Goal: Transaction & Acquisition: Purchase product/service

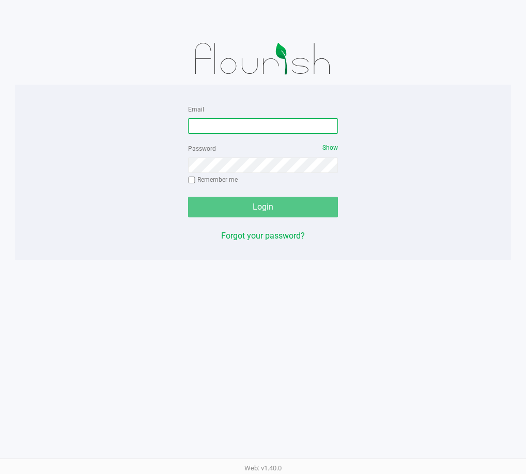
click at [229, 132] on input "Email" at bounding box center [263, 126] width 150 height 16
type input "[EMAIL_ADDRESS][DOMAIN_NAME]"
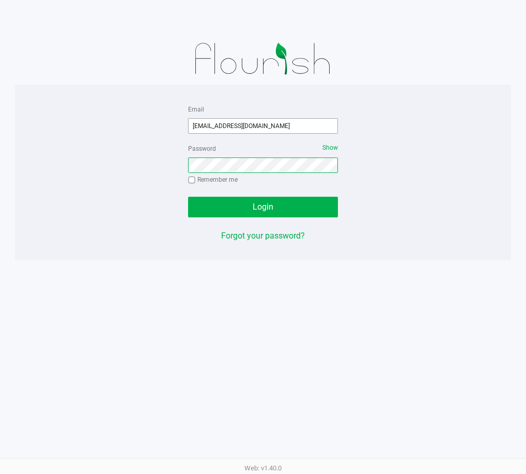
click at [188, 197] on button "Login" at bounding box center [263, 207] width 150 height 21
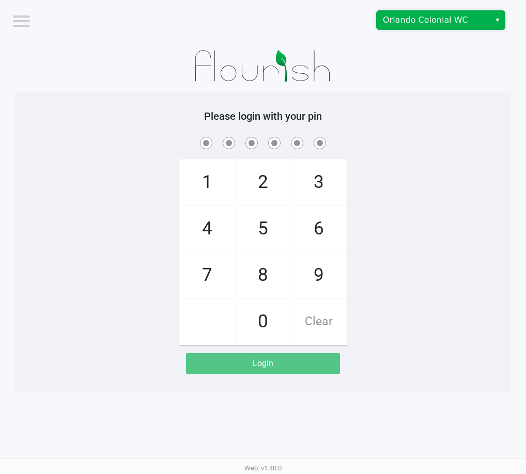
click at [421, 23] on span "Orlando Colonial WC" at bounding box center [433, 20] width 101 height 12
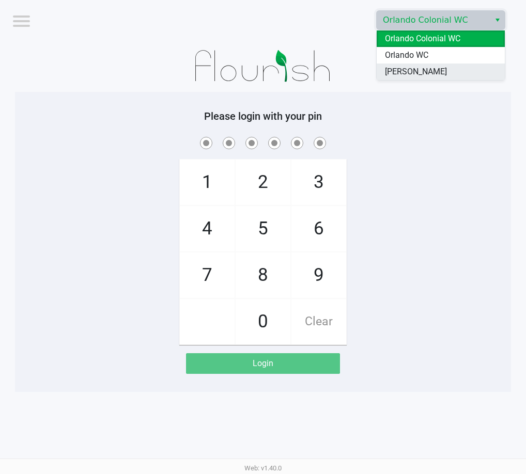
click at [416, 68] on span "[PERSON_NAME]" at bounding box center [416, 72] width 62 height 12
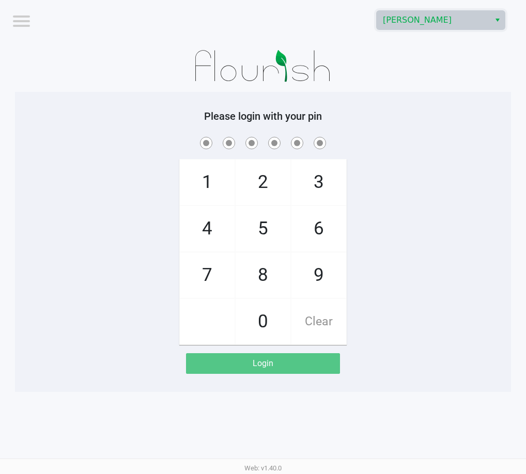
click at [437, 125] on div "Please login with your pin 1 4 7 2 5 8 0 3 6 9 Clear Login" at bounding box center [263, 242] width 496 height 264
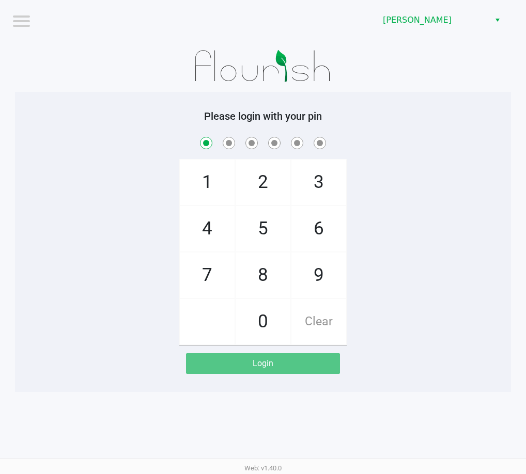
checkbox input "true"
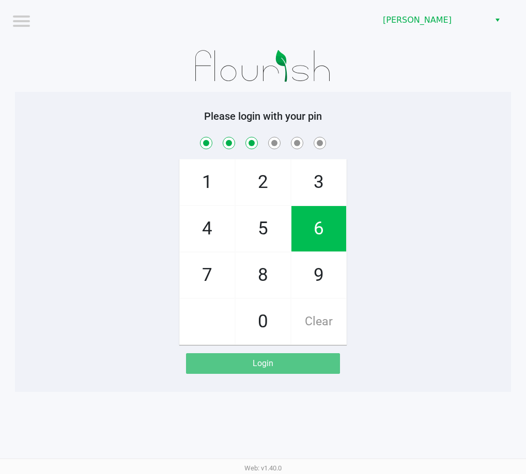
checkbox input "true"
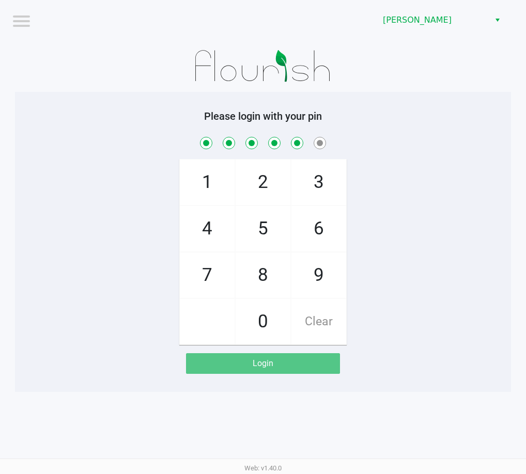
checkbox input "true"
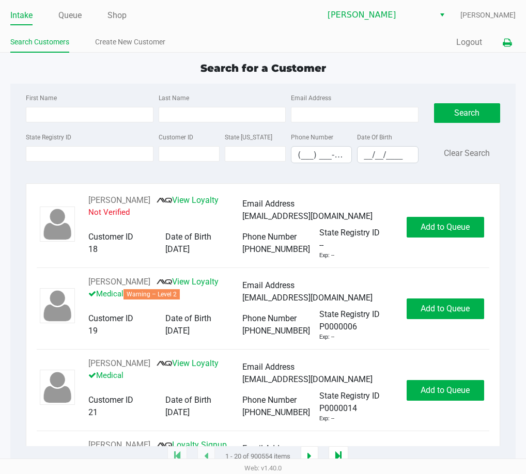
click at [512, 47] on button at bounding box center [507, 42] width 17 height 19
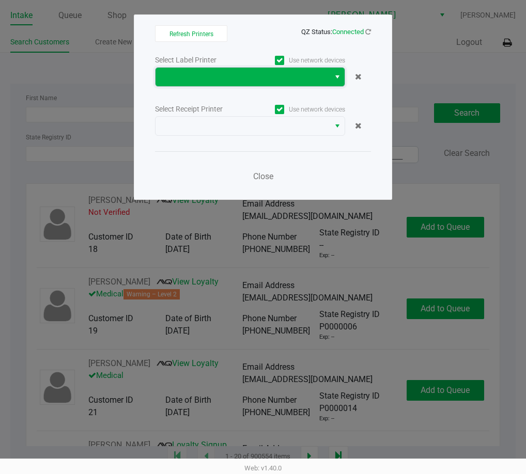
click at [292, 73] on span at bounding box center [243, 77] width 162 height 12
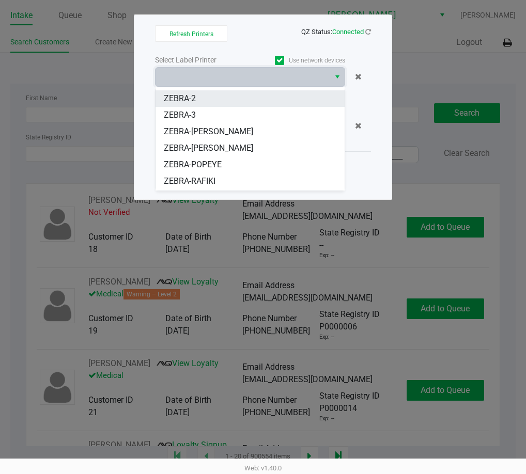
scroll to position [45, 0]
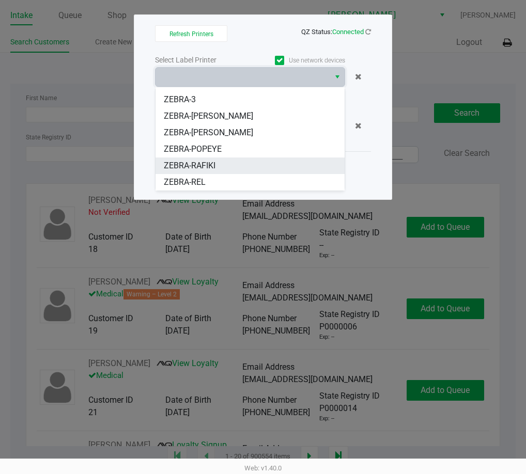
click at [234, 164] on li "ZEBRA-RAFIKI" at bounding box center [250, 166] width 189 height 17
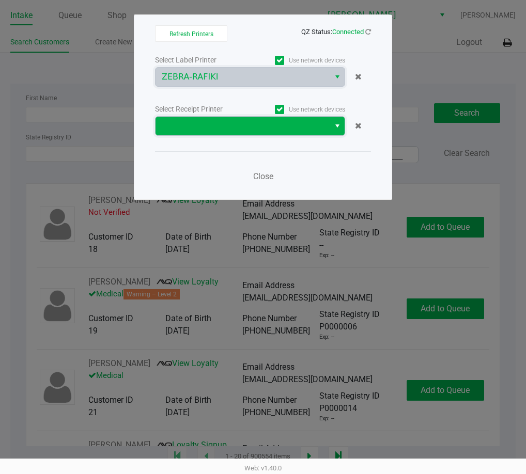
click at [288, 125] on span at bounding box center [243, 126] width 162 height 12
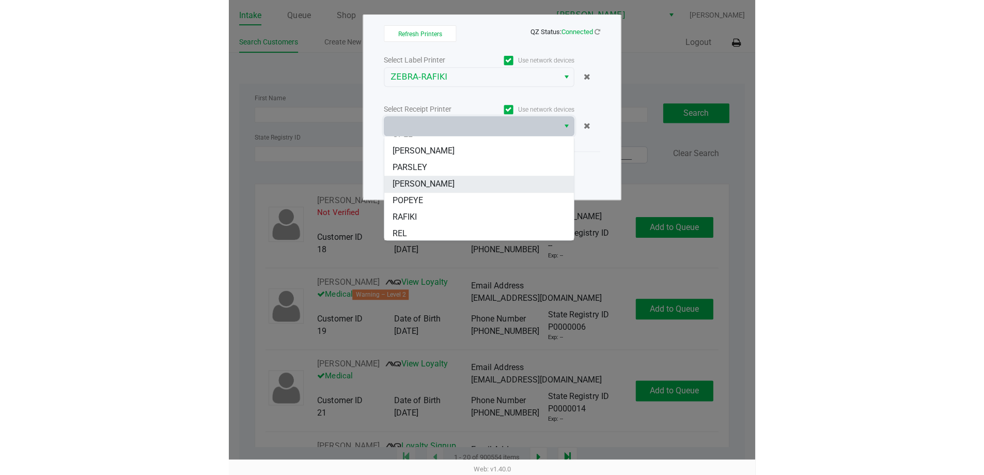
scroll to position [62, 0]
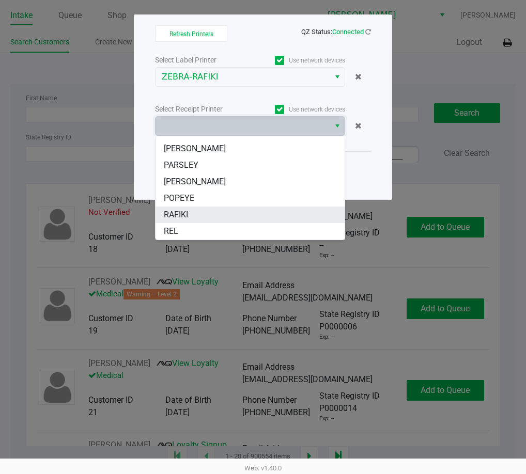
click at [241, 212] on li "RAFIKI" at bounding box center [250, 215] width 189 height 17
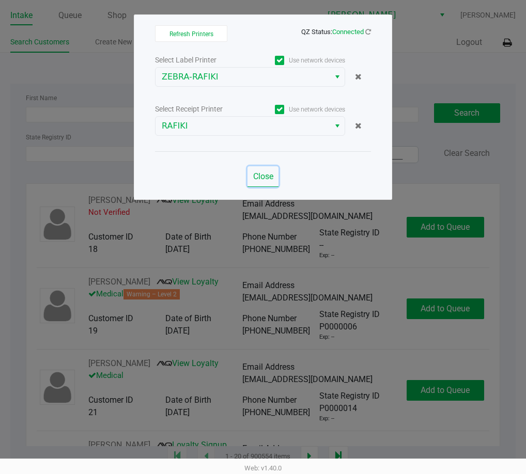
click at [261, 177] on span "Close" at bounding box center [263, 177] width 20 height 10
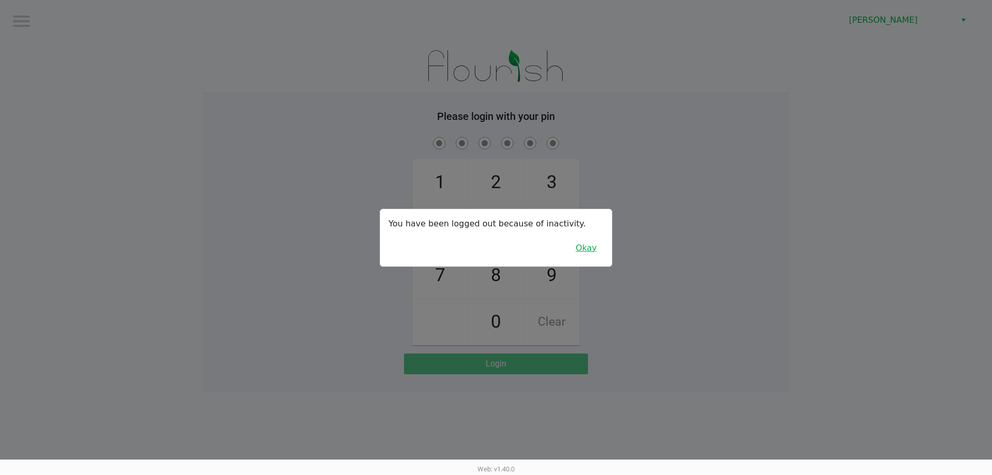
click at [526, 251] on button "Okay" at bounding box center [586, 248] width 35 height 20
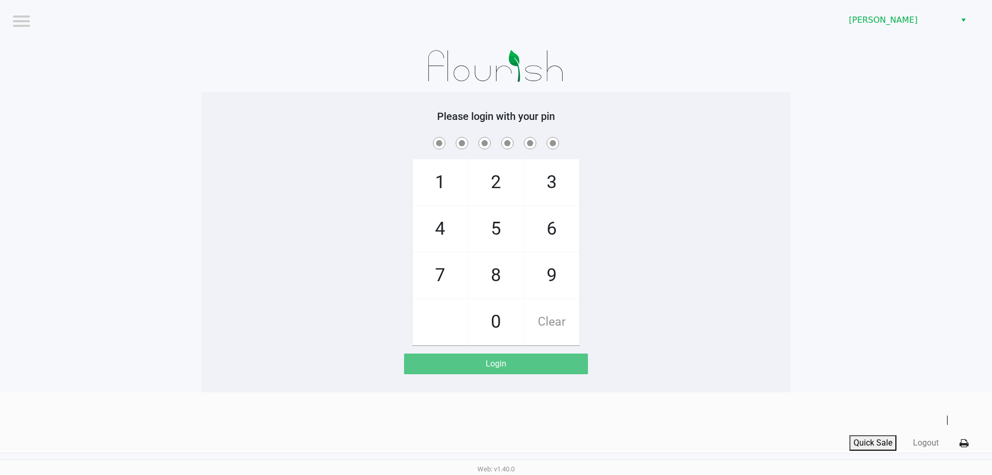
click at [526, 228] on div "1 4 7 2 5 8 0 3 6 9 Clear" at bounding box center [496, 240] width 589 height 210
click at [526, 160] on div "1 4 7 2 5 8 0 3 6 9 Clear" at bounding box center [496, 240] width 589 height 210
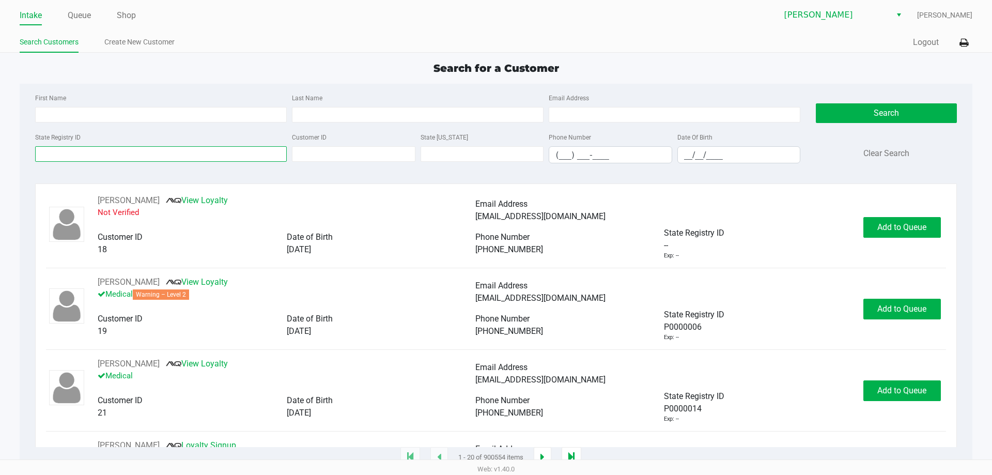
click at [115, 161] on input "State Registry ID" at bounding box center [161, 154] width 252 height 16
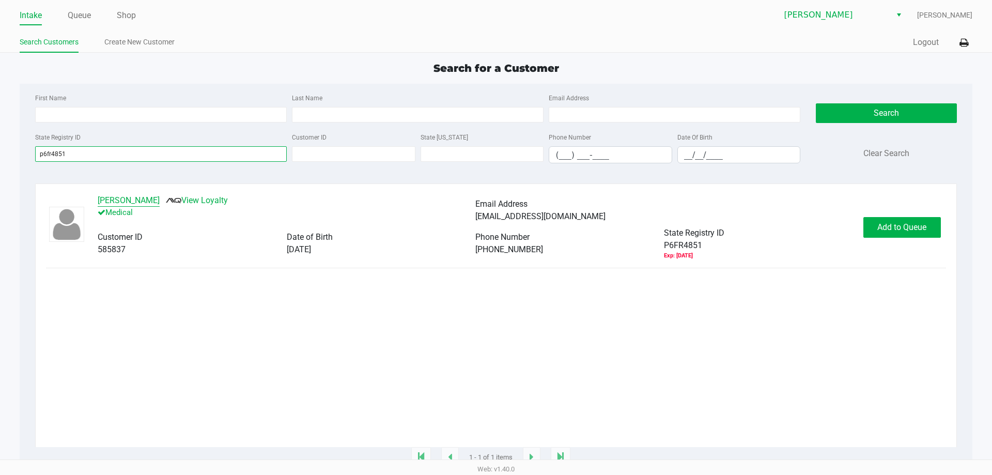
type input "p6fr4851"
click at [142, 199] on button "[PERSON_NAME]" at bounding box center [129, 200] width 62 height 12
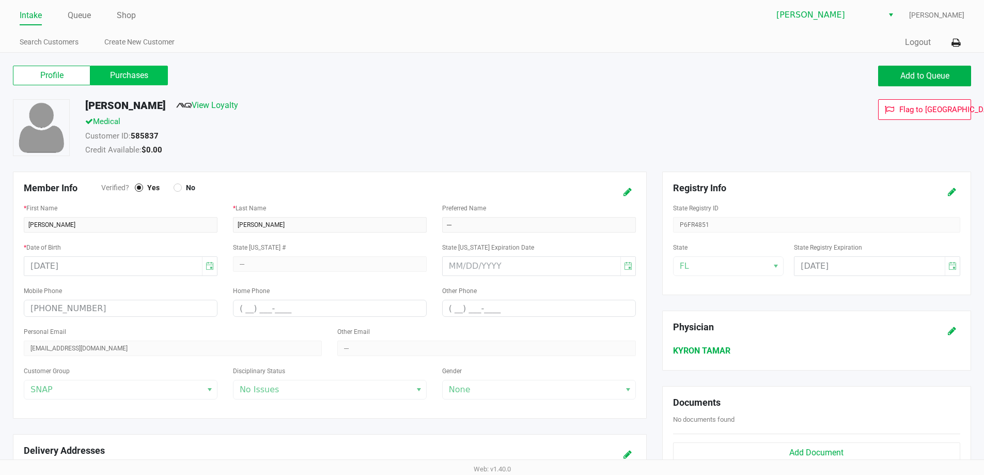
click at [148, 82] on label "Purchases" at bounding box center [129, 76] width 78 height 20
click at [0, 0] on 1 "Purchases" at bounding box center [0, 0] width 0 height 0
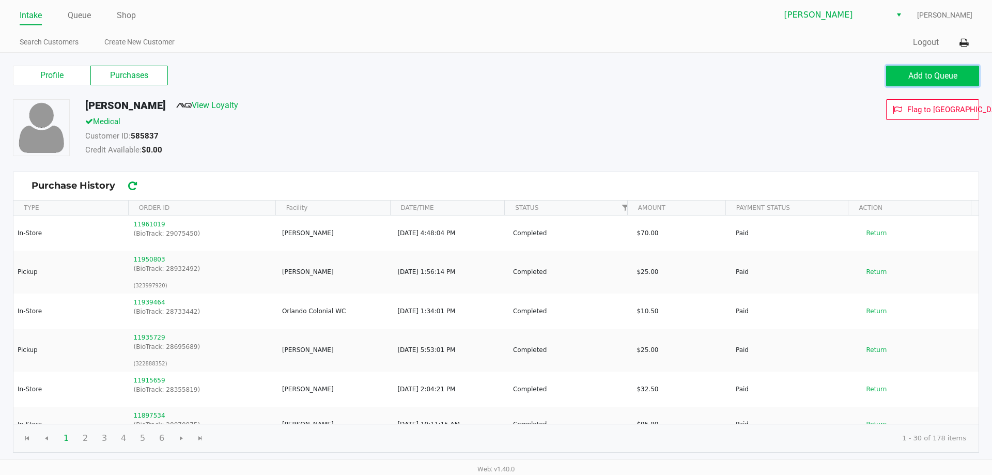
click at [526, 70] on button "Add to Queue" at bounding box center [932, 76] width 93 height 21
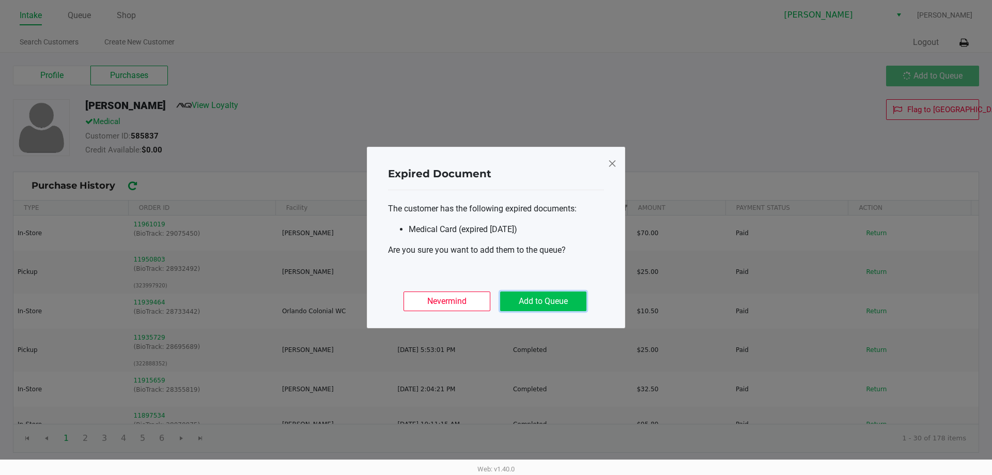
click at [526, 304] on button "Add to Queue" at bounding box center [543, 301] width 86 height 20
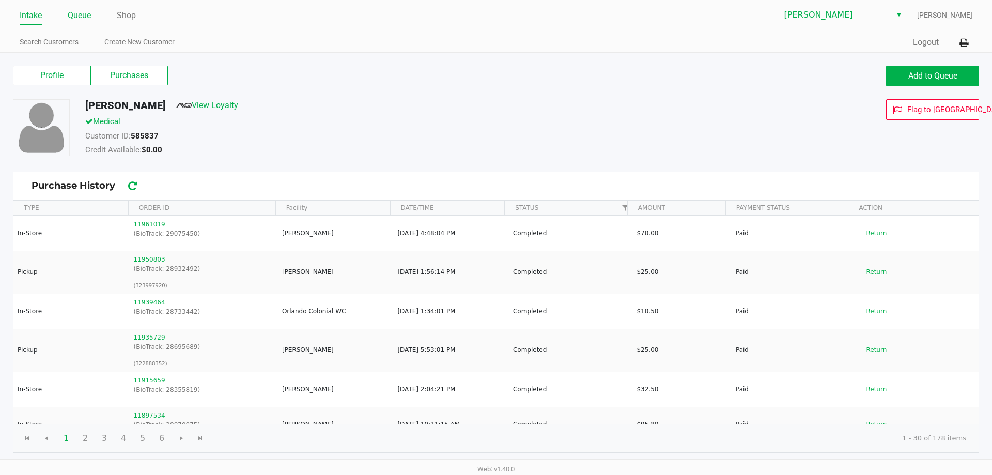
click at [80, 20] on link "Queue" at bounding box center [79, 15] width 23 height 14
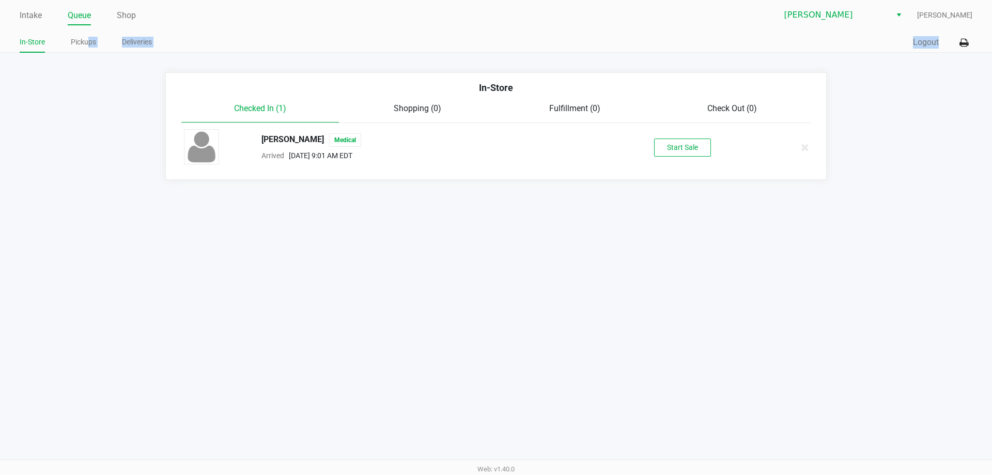
drag, startPoint x: 88, startPoint y: 39, endPoint x: 185, endPoint y: 66, distance: 100.9
click at [122, 65] on app-point-of-sale "Intake Queue Shop [GEOGRAPHIC_DATA][PERSON_NAME] [PERSON_NAME] In-Store Pickups…" at bounding box center [496, 90] width 992 height 180
click at [526, 147] on button "Start Sale" at bounding box center [682, 147] width 57 height 18
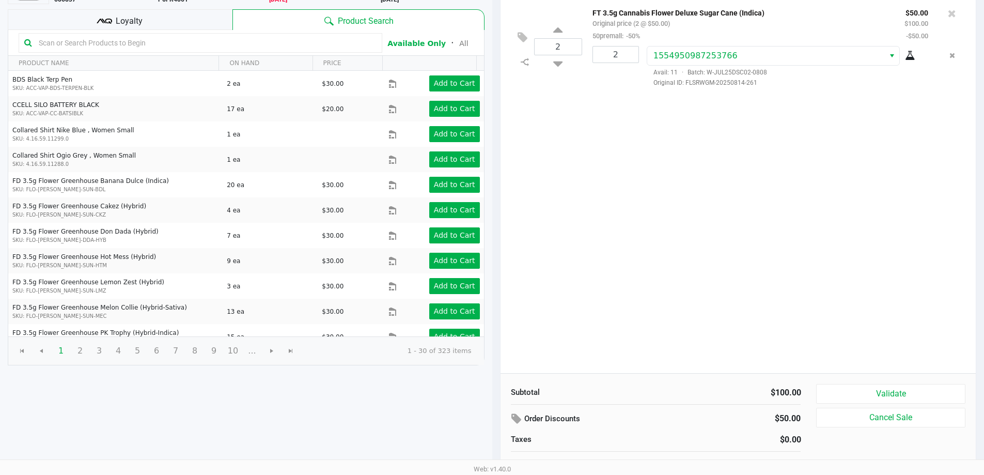
scroll to position [106, 0]
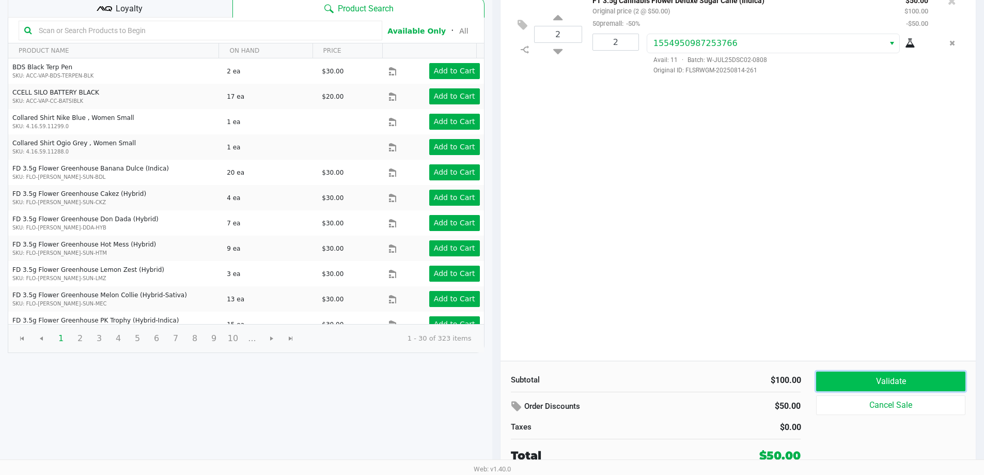
click at [526, 381] on button "Validate" at bounding box center [890, 382] width 149 height 20
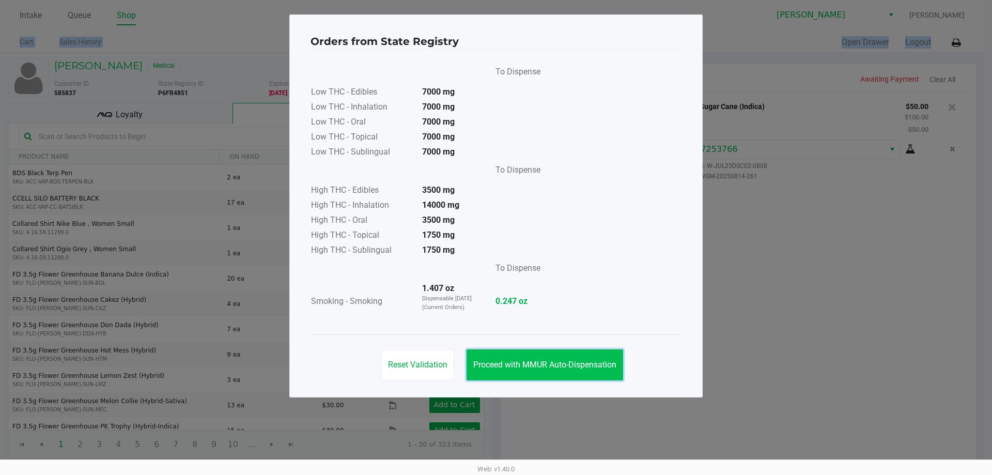
click at [519, 364] on span "Proceed with MMUR Auto-Dispensation" at bounding box center [544, 365] width 143 height 10
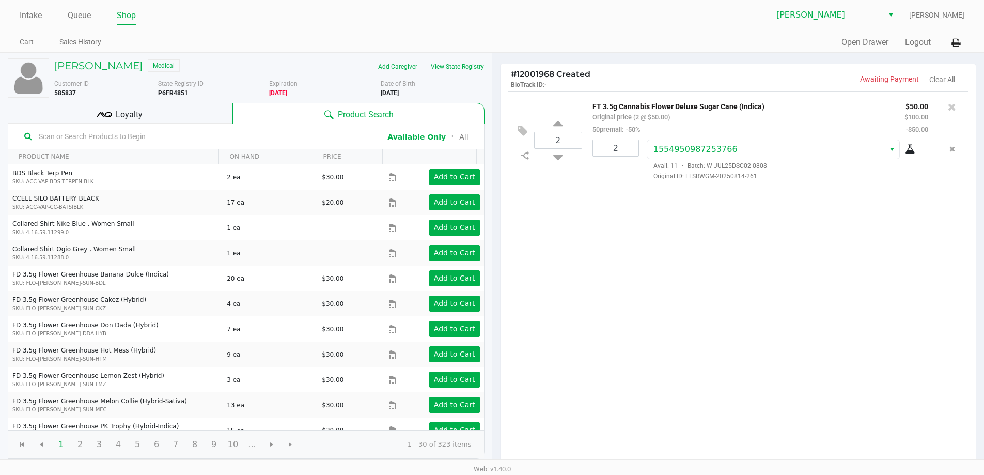
click at [118, 110] on span "Loyalty" at bounding box center [129, 115] width 27 height 12
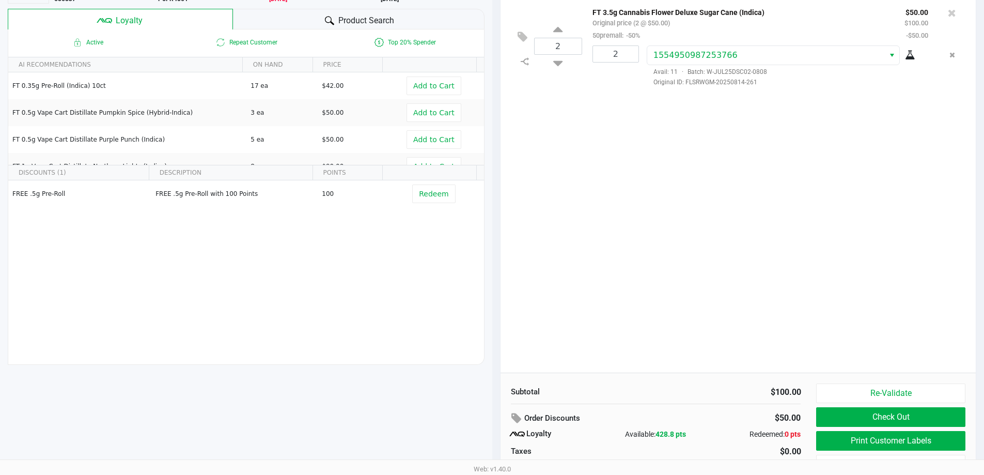
scroll to position [118, 0]
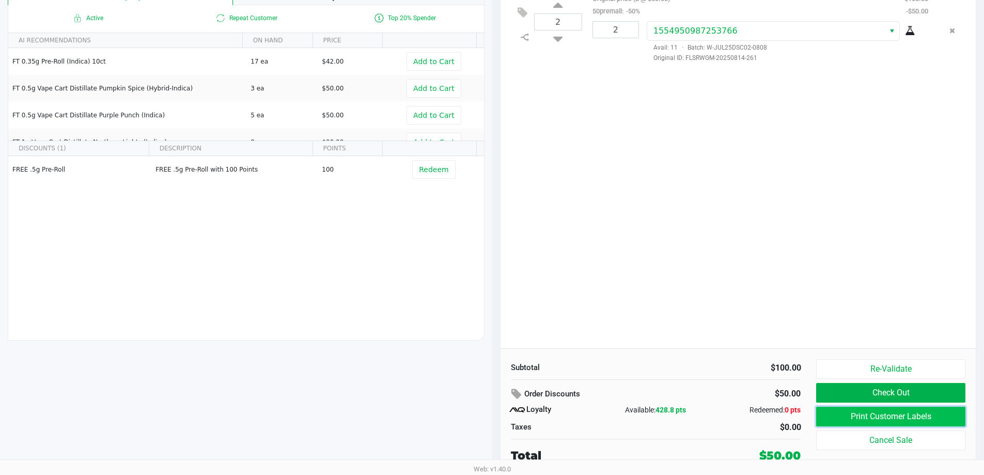
click at [526, 418] on button "Print Customer Labels" at bounding box center [890, 417] width 149 height 20
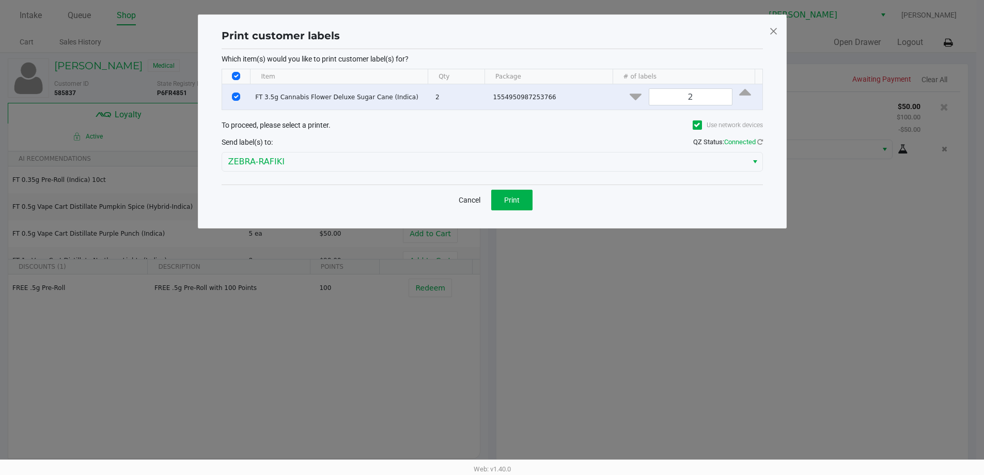
scroll to position [0, 0]
click at [516, 203] on span "Print" at bounding box center [516, 200] width 16 height 8
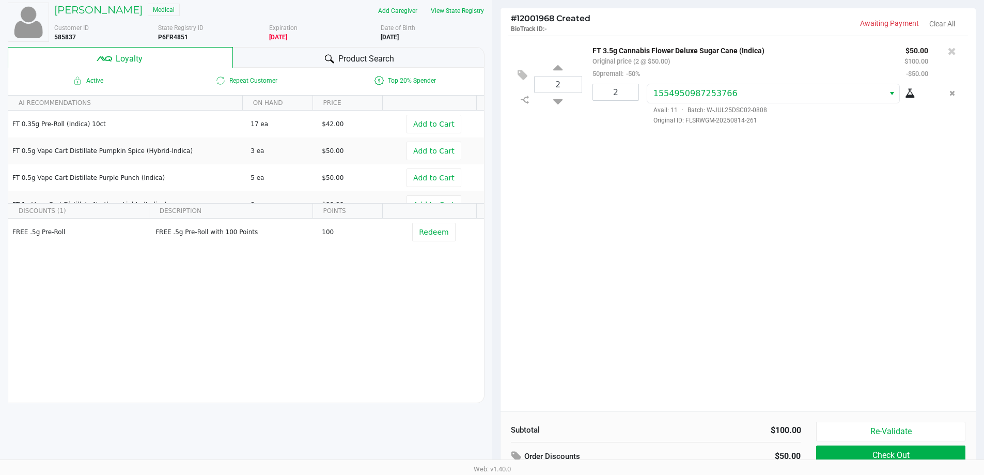
scroll to position [118, 0]
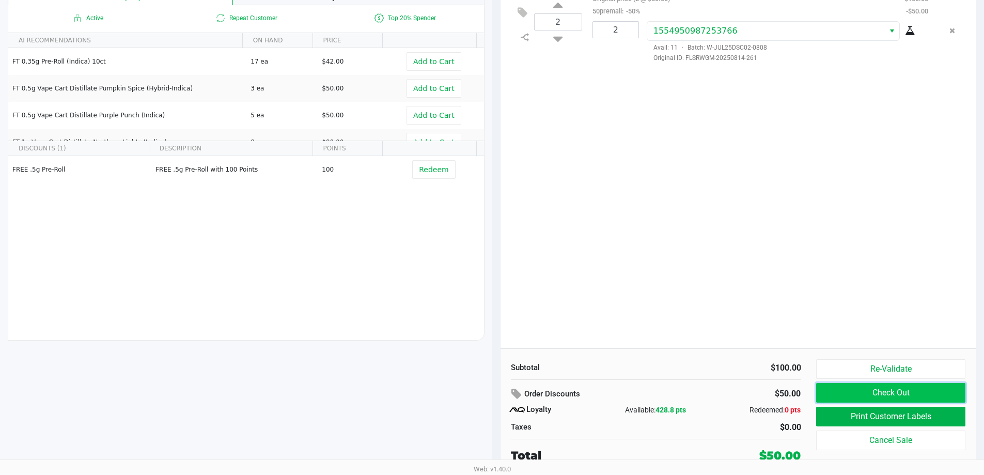
click at [526, 383] on button "Check Out" at bounding box center [890, 393] width 149 height 20
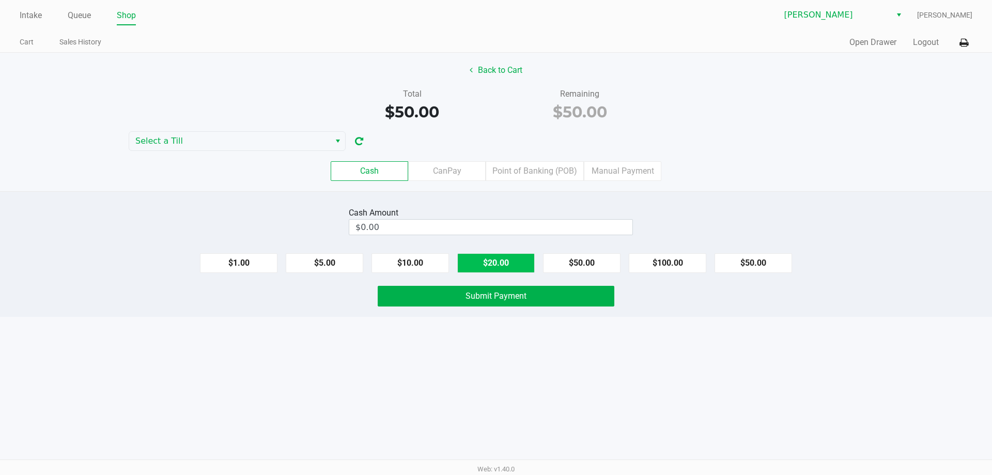
click at [514, 262] on button "$20.00" at bounding box center [496, 263] width 78 height 20
type input "$60.00"
click at [491, 292] on span "Submit Payment" at bounding box center [496, 296] width 61 height 10
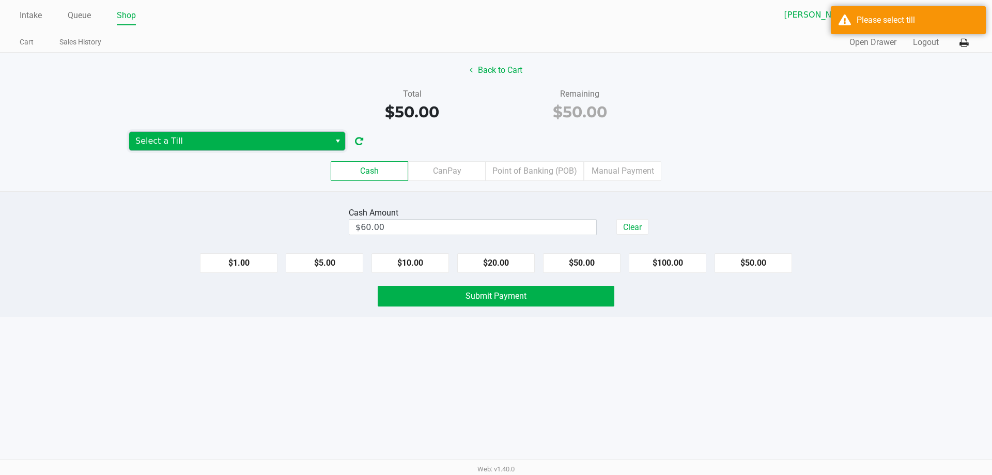
click at [253, 137] on span "Select a Till" at bounding box center [229, 141] width 189 height 12
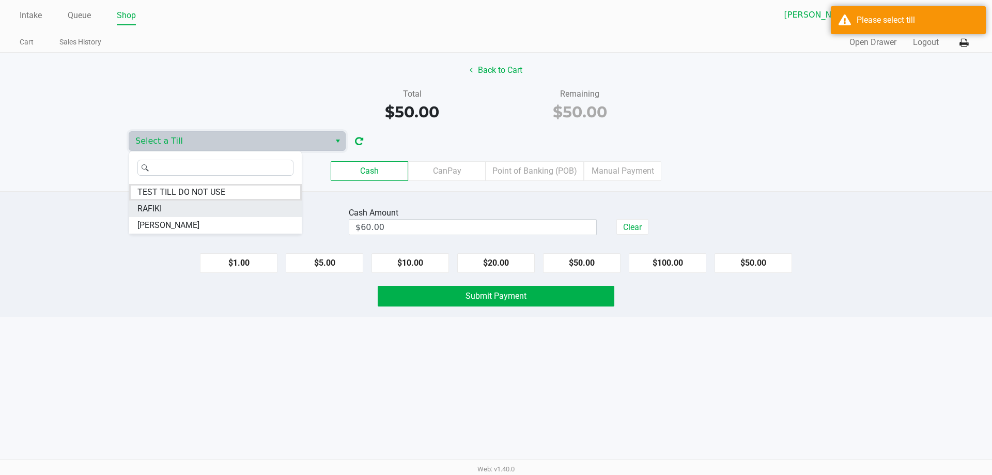
click at [226, 207] on li "RAFIKI" at bounding box center [215, 208] width 173 height 17
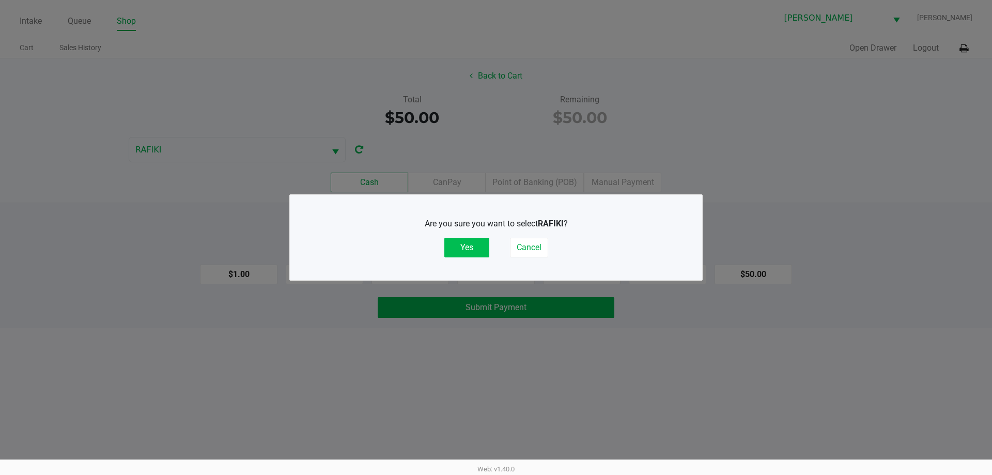
click at [472, 241] on button "Yes" at bounding box center [466, 248] width 45 height 20
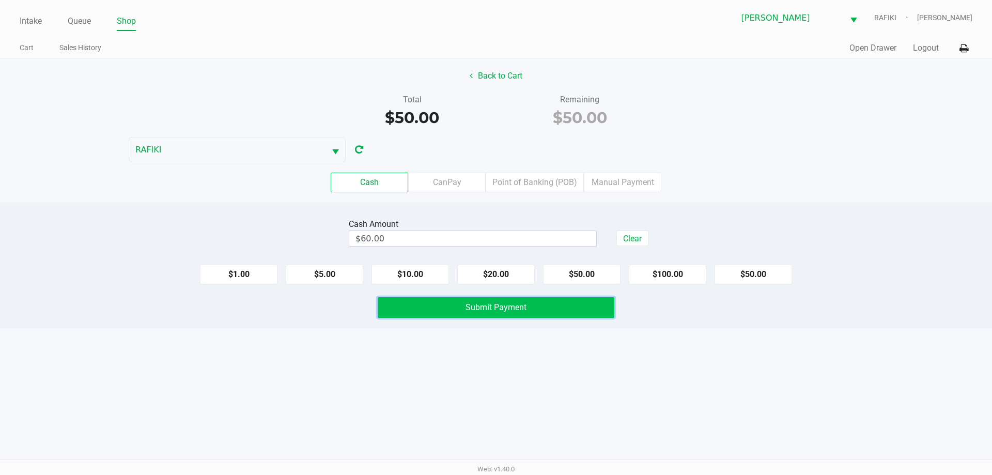
click at [435, 306] on button "Submit Payment" at bounding box center [496, 307] width 237 height 21
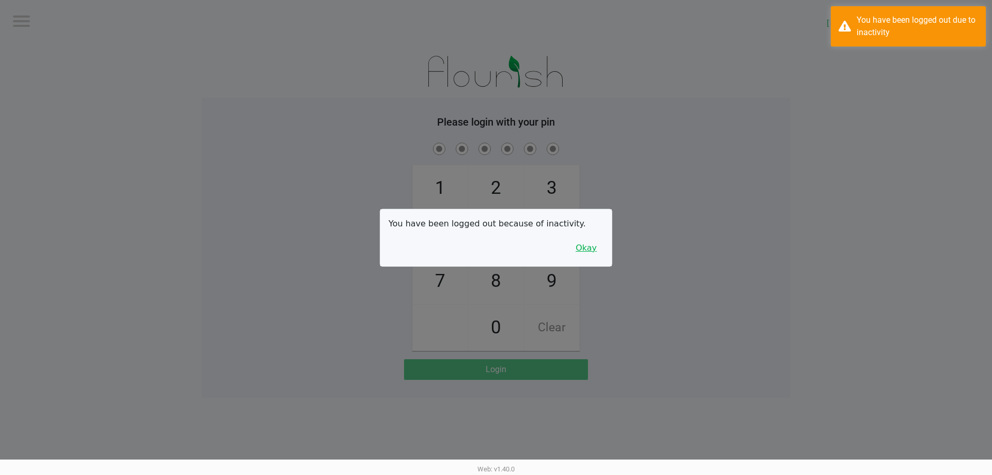
click at [526, 240] on button "Okay" at bounding box center [586, 248] width 35 height 20
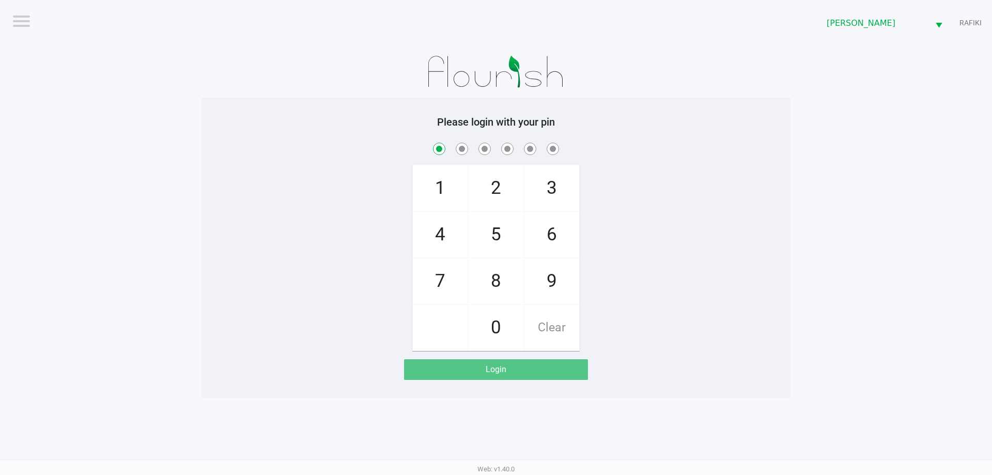
checkbox input "true"
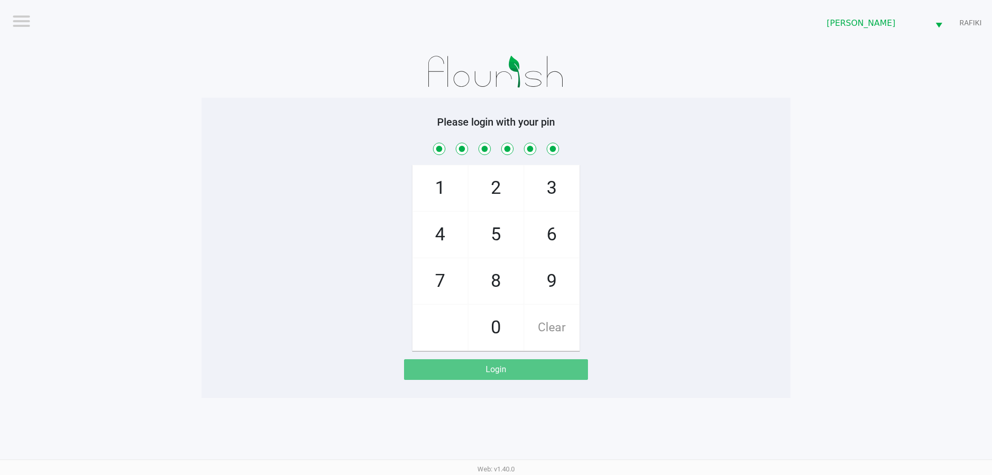
checkbox input "true"
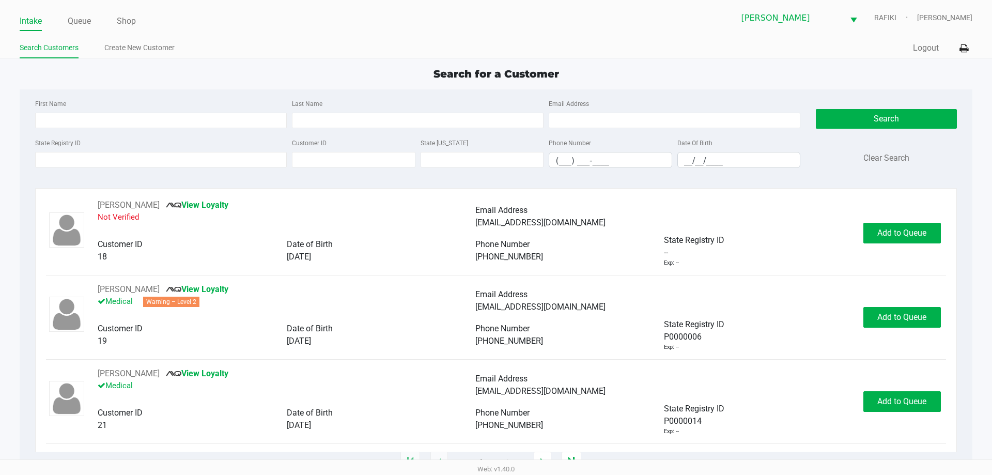
drag, startPoint x: 169, startPoint y: 68, endPoint x: 218, endPoint y: 83, distance: 50.2
click at [169, 68] on div "Search for a Customer" at bounding box center [496, 74] width 968 height 16
click at [422, 56] on ul "Search Customers Create New Customer" at bounding box center [258, 49] width 476 height 18
type input "[PERSON_NAME]"
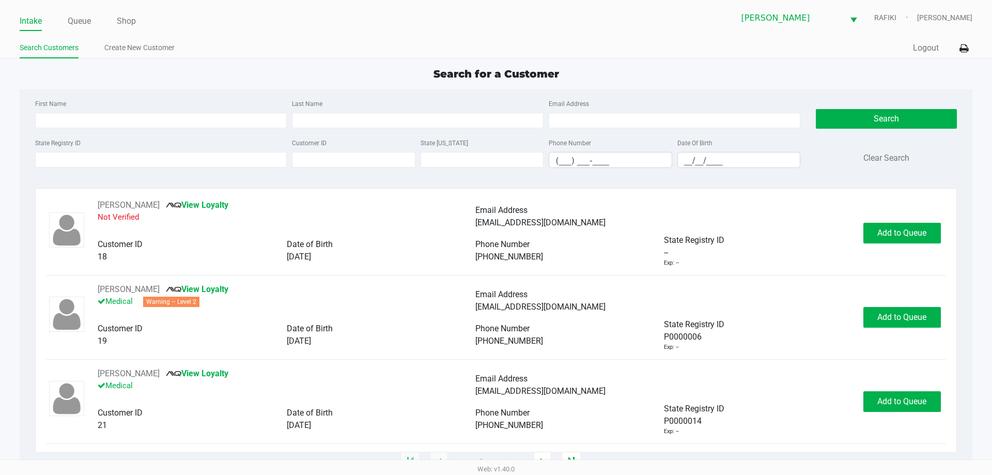
type input "[DATE]"
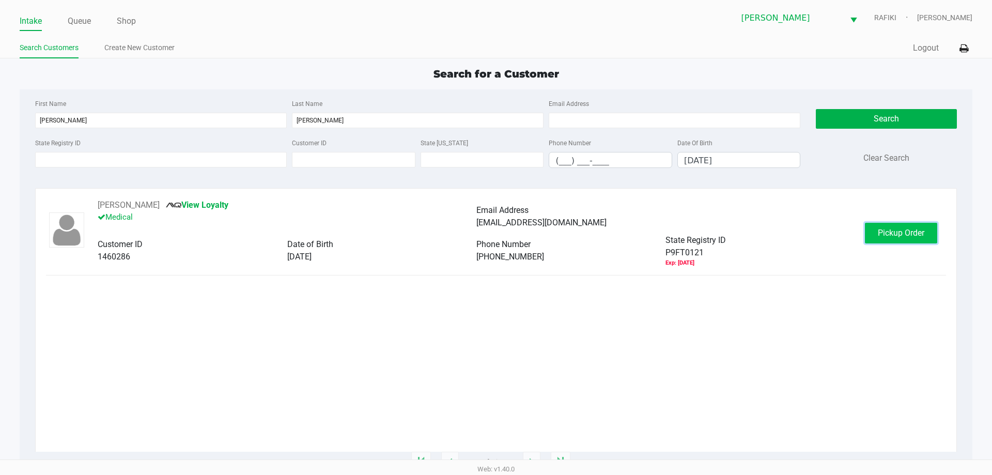
click at [526, 227] on button "Pickup Order" at bounding box center [901, 233] width 72 height 21
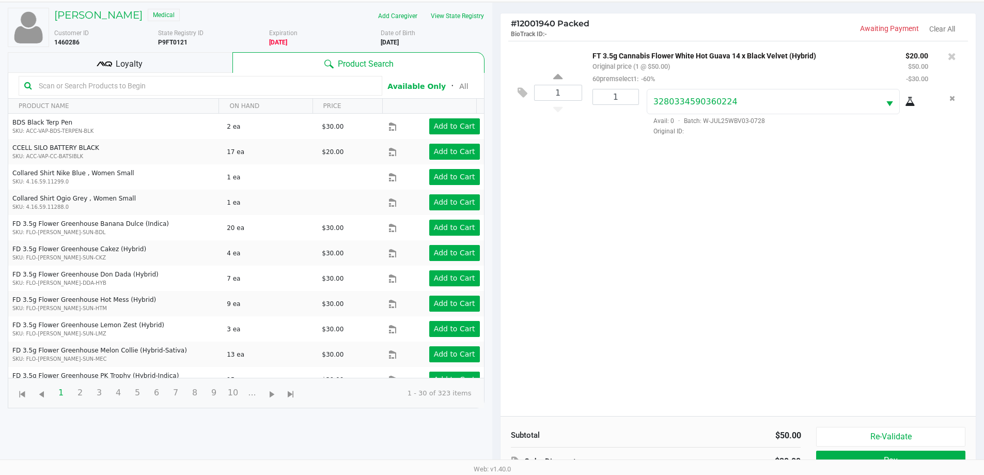
scroll to position [112, 0]
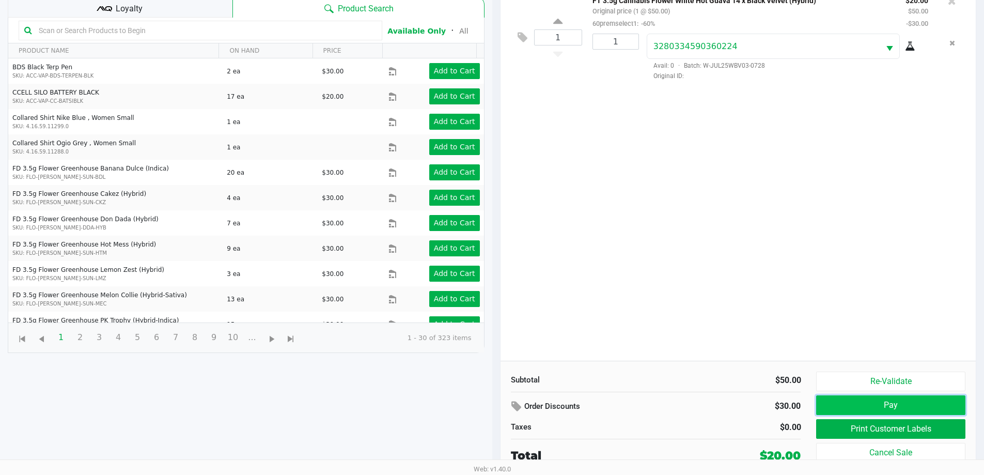
click at [526, 404] on button "Pay" at bounding box center [890, 405] width 149 height 20
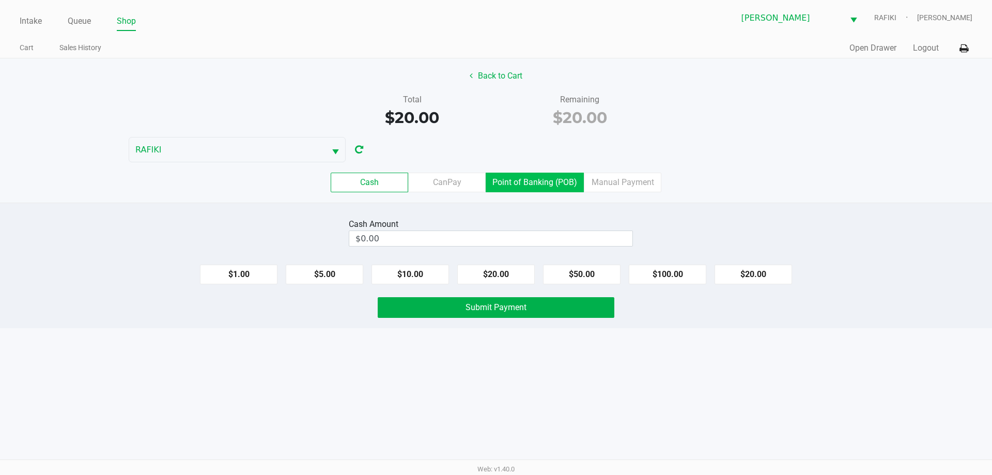
click at [514, 181] on label "Point of Banking (POB)" at bounding box center [535, 183] width 98 height 20
click at [0, 0] on 7 "Point of Banking (POB)" at bounding box center [0, 0] width 0 height 0
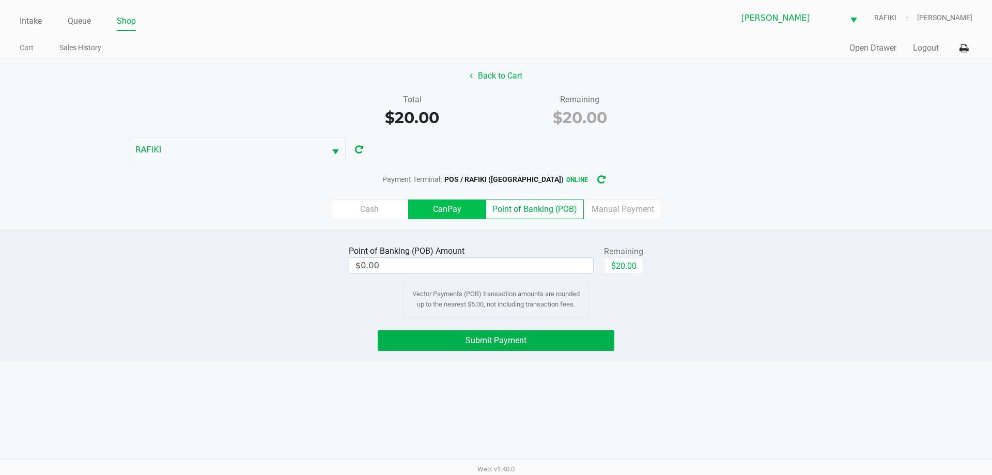
click at [446, 204] on label "CanPay" at bounding box center [447, 209] width 78 height 20
click at [0, 0] on 2 "CanPay" at bounding box center [0, 0] width 0 height 0
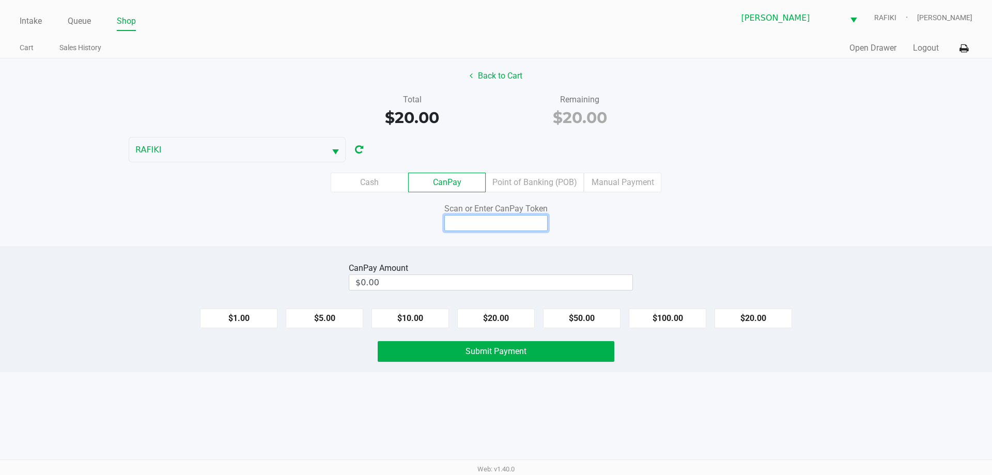
click at [519, 222] on input at bounding box center [495, 223] width 103 height 16
type input "X2571032Q"
click at [526, 319] on button "$20.00" at bounding box center [754, 318] width 78 height 20
type input "$20.00"
click at [526, 354] on button "Submit Payment" at bounding box center [496, 351] width 237 height 21
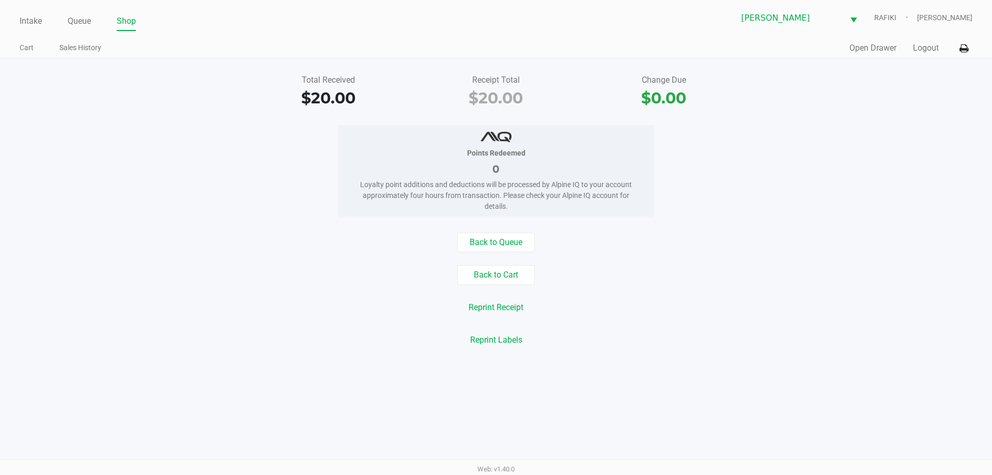
click at [526, 283] on div "Back to Cart" at bounding box center [496, 275] width 1008 height 20
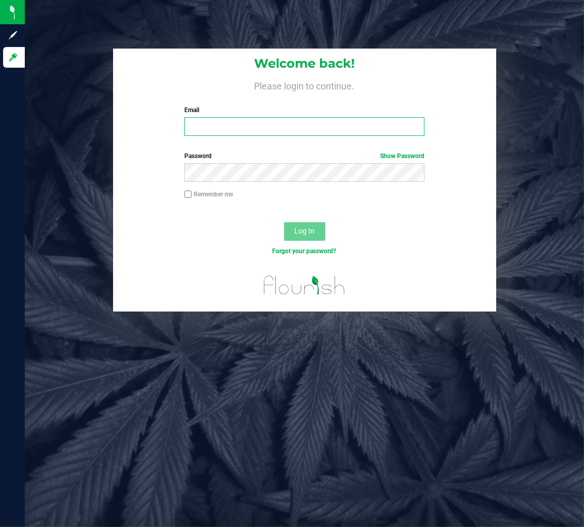
click at [215, 124] on input "Email" at bounding box center [304, 126] width 240 height 19
type input "[EMAIL_ADDRESS][DOMAIN_NAME]"
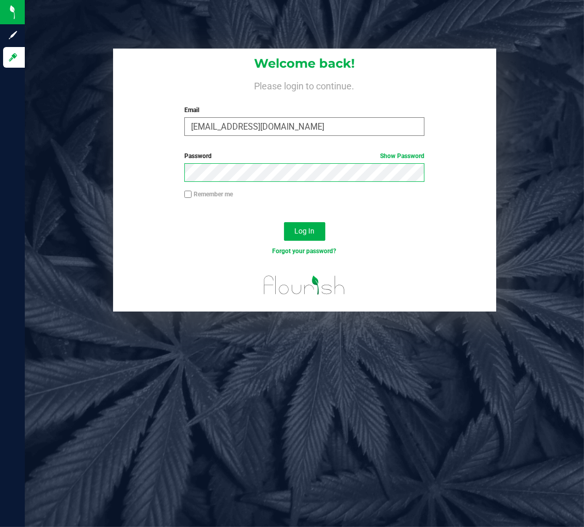
click at [284, 222] on button "Log In" at bounding box center [304, 231] width 41 height 19
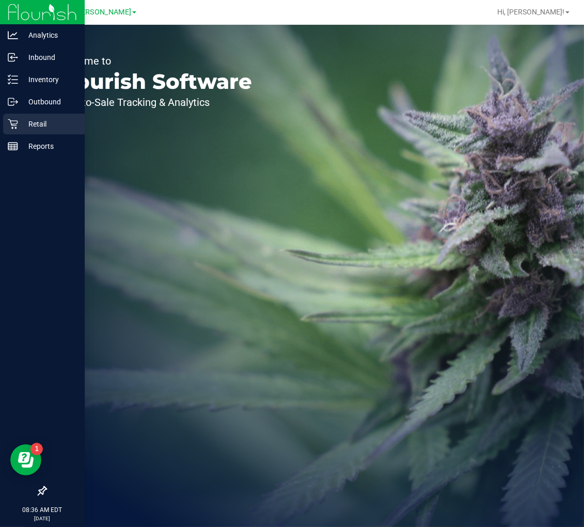
click at [14, 117] on div "Retail" at bounding box center [44, 124] width 82 height 21
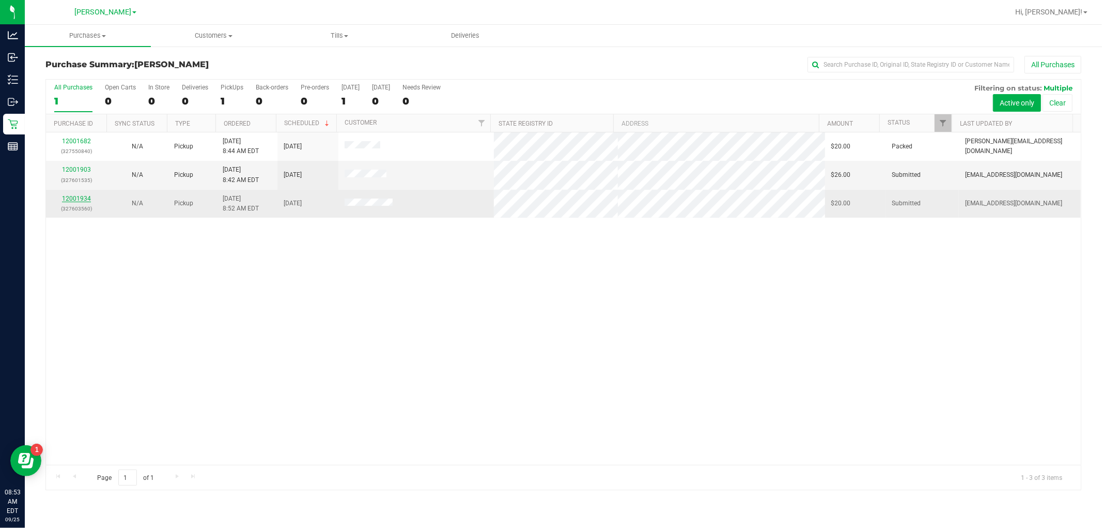
click at [71, 197] on link "12001934" at bounding box center [76, 198] width 29 height 7
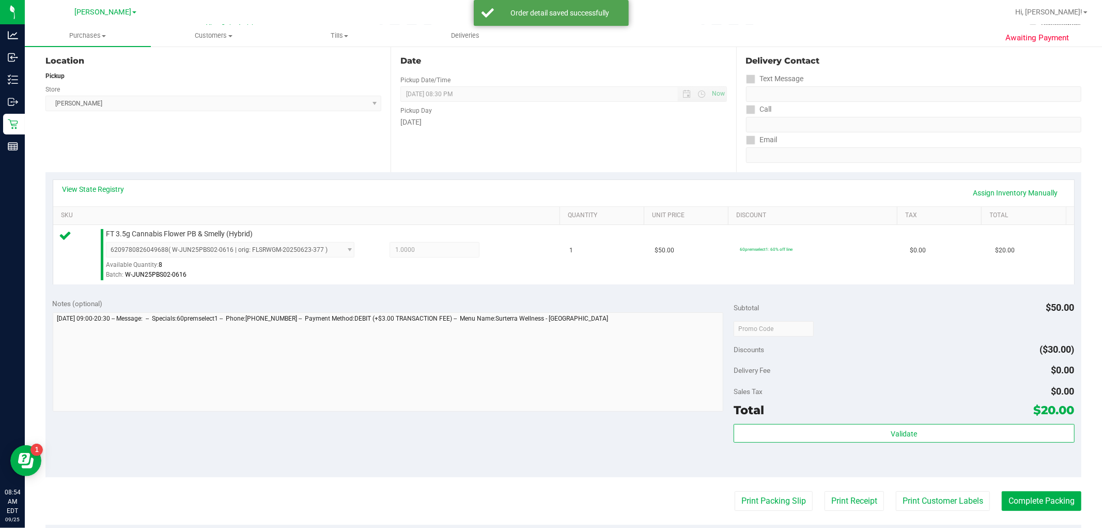
scroll to position [229, 0]
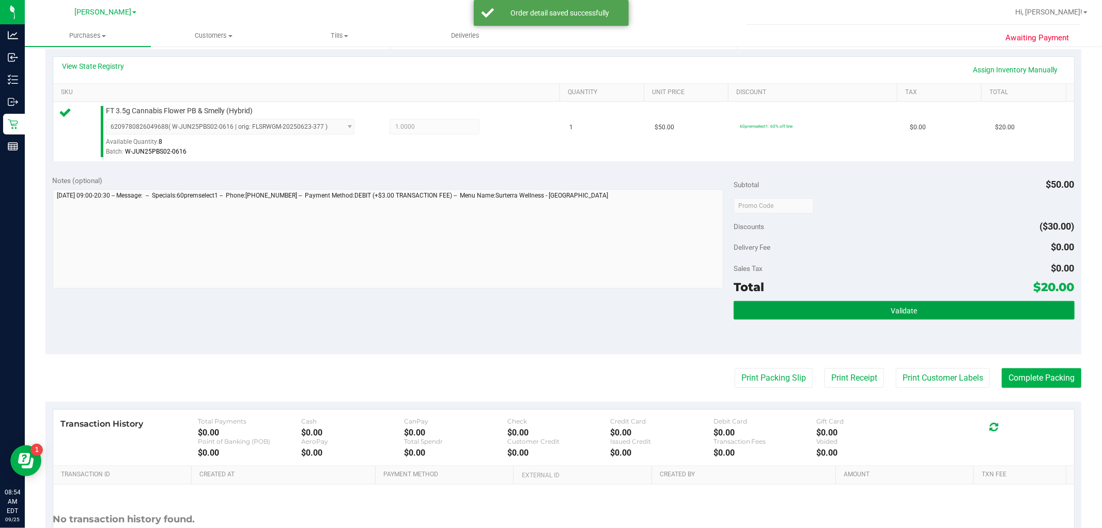
click at [584, 313] on button "Validate" at bounding box center [904, 310] width 341 height 19
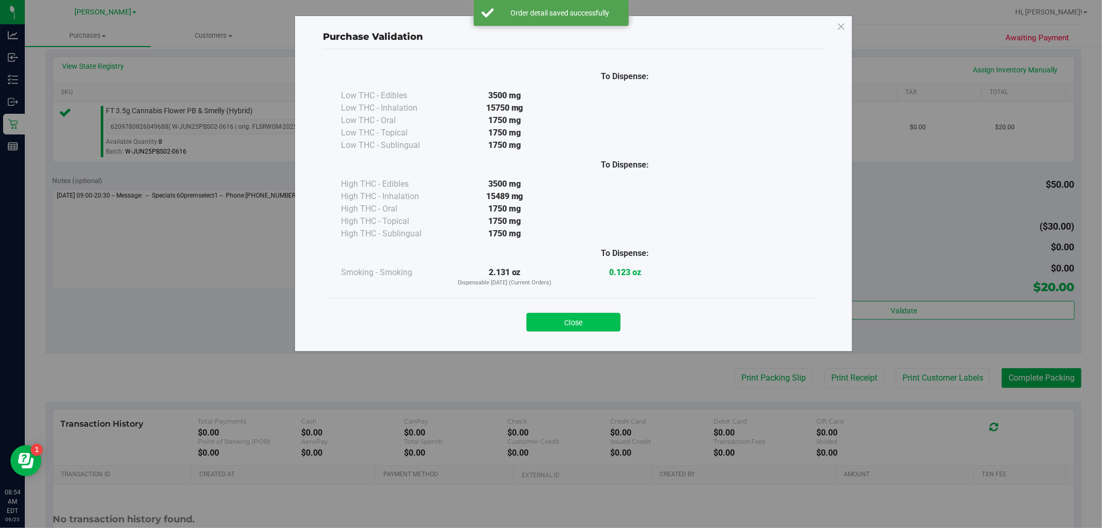
click at [584, 318] on button "Close" at bounding box center [574, 322] width 94 height 19
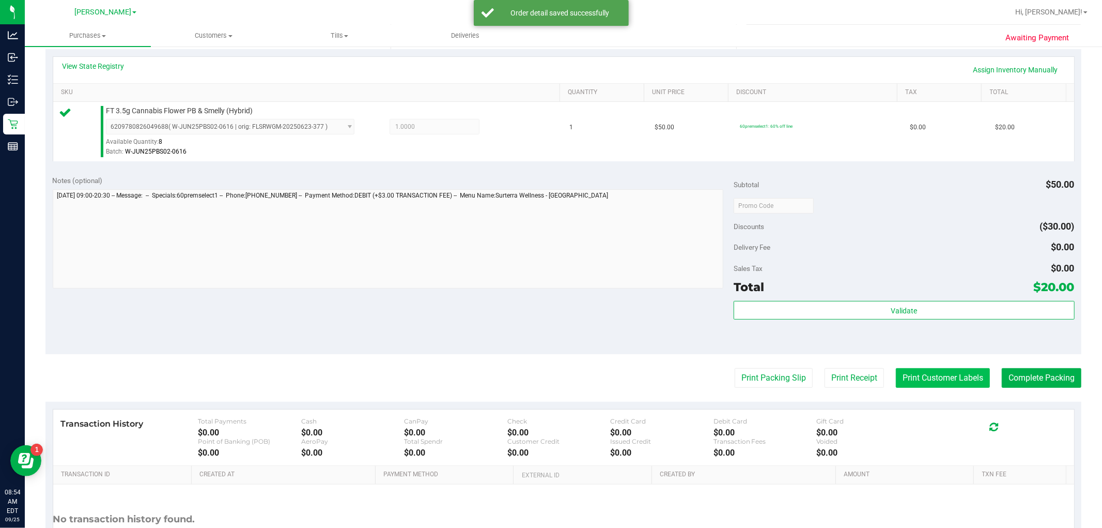
click at [584, 378] on button "Print Customer Labels" at bounding box center [943, 378] width 94 height 20
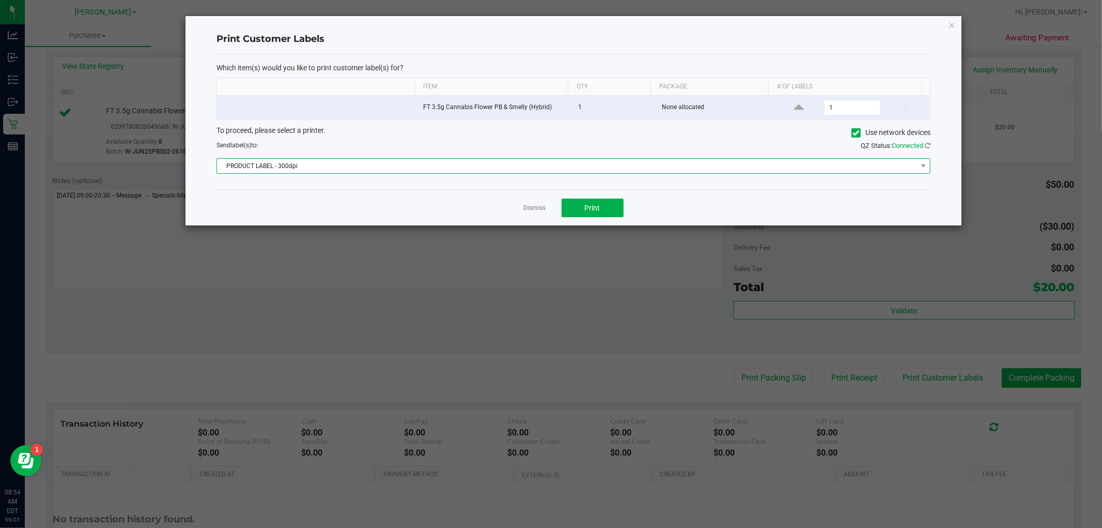
click at [574, 161] on span "PRODUCT LABEL - 300dpi" at bounding box center [567, 166] width 700 height 14
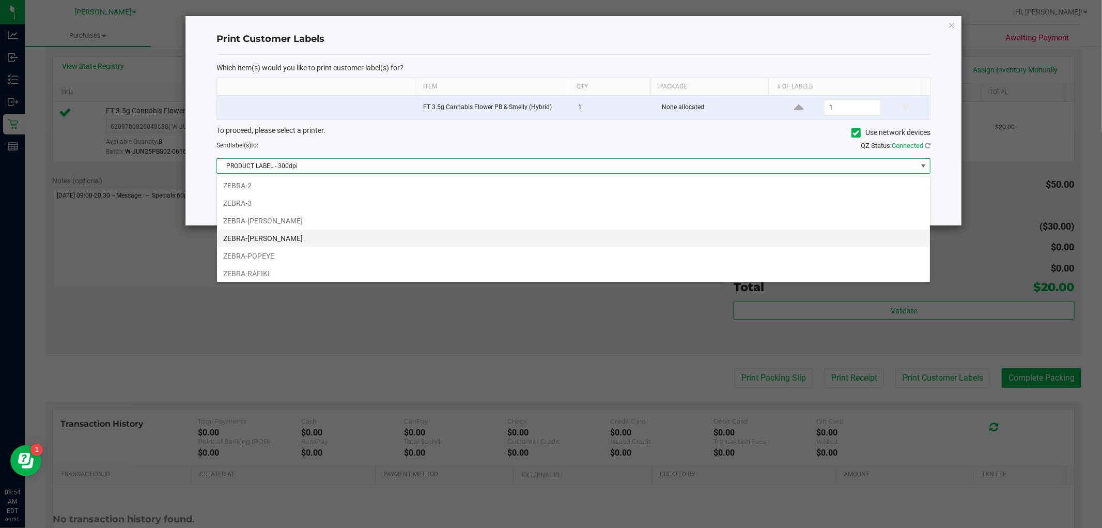
scroll to position [55, 0]
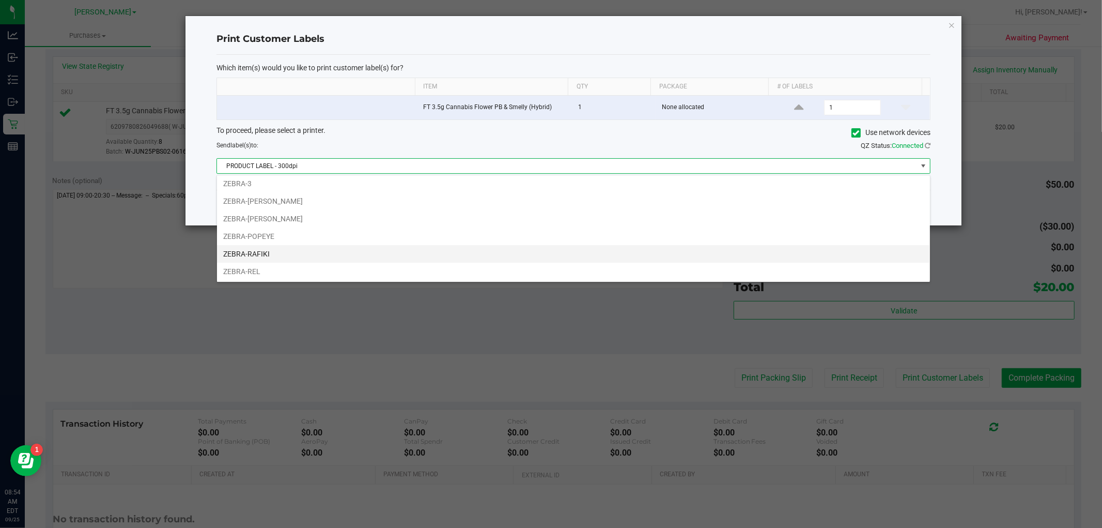
click at [509, 250] on li "ZEBRA-RAFIKI" at bounding box center [573, 254] width 713 height 18
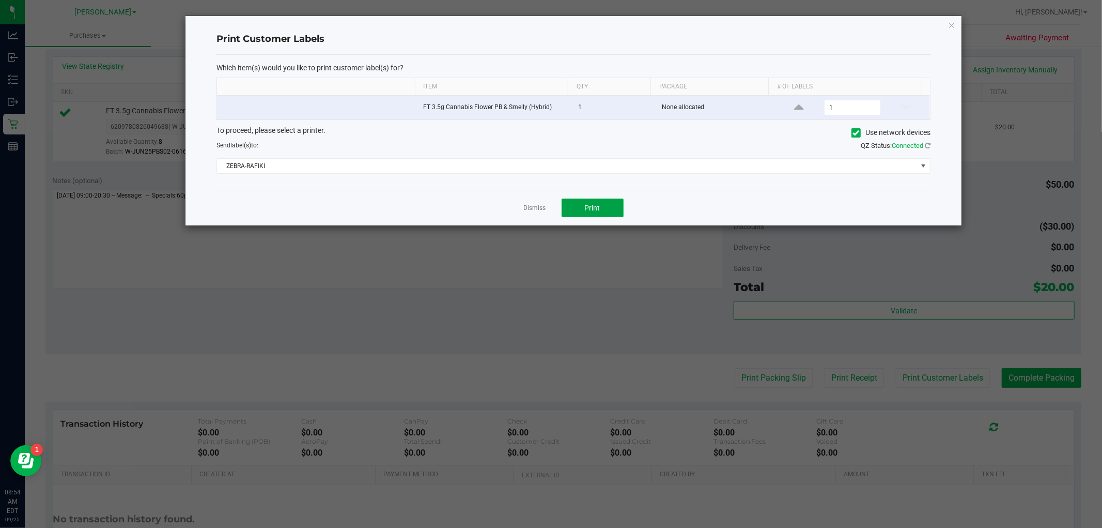
click at [573, 209] on button "Print" at bounding box center [593, 207] width 62 height 19
click at [584, 151] on div "QZ Status: Connected" at bounding box center [756, 146] width 365 height 10
click at [584, 147] on icon at bounding box center [928, 145] width 6 height 7
click at [584, 190] on div "Which item(s) would you like to print customer label(s) for? Item Qty Package #…" at bounding box center [574, 122] width 714 height 135
click at [584, 203] on button "Print" at bounding box center [593, 207] width 62 height 19
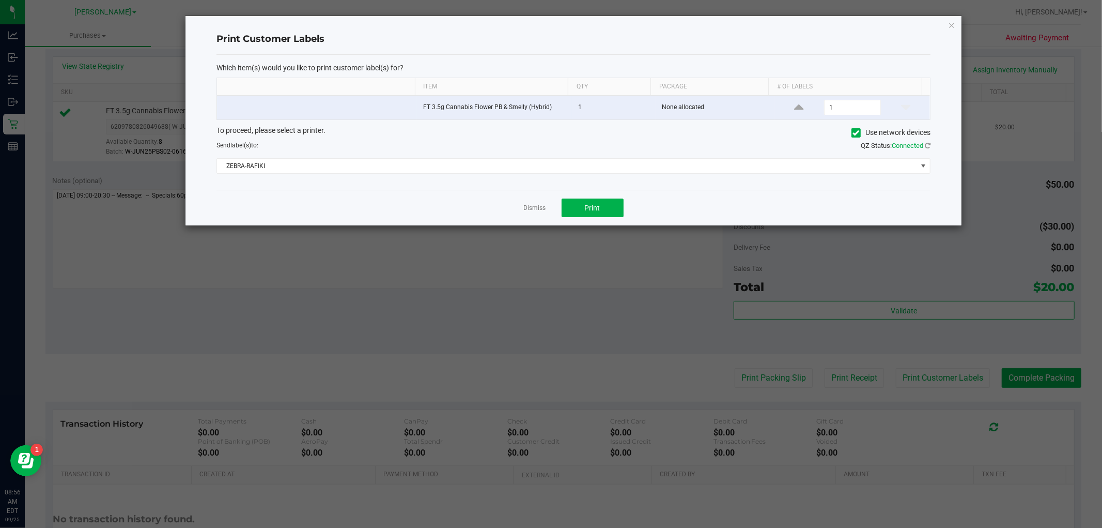
click at [584, 260] on ngb-modal-window "Print Customer Labels Which item(s) would you like to print customer label(s) f…" at bounding box center [555, 264] width 1110 height 528
click at [584, 23] on icon "button" at bounding box center [951, 25] width 7 height 12
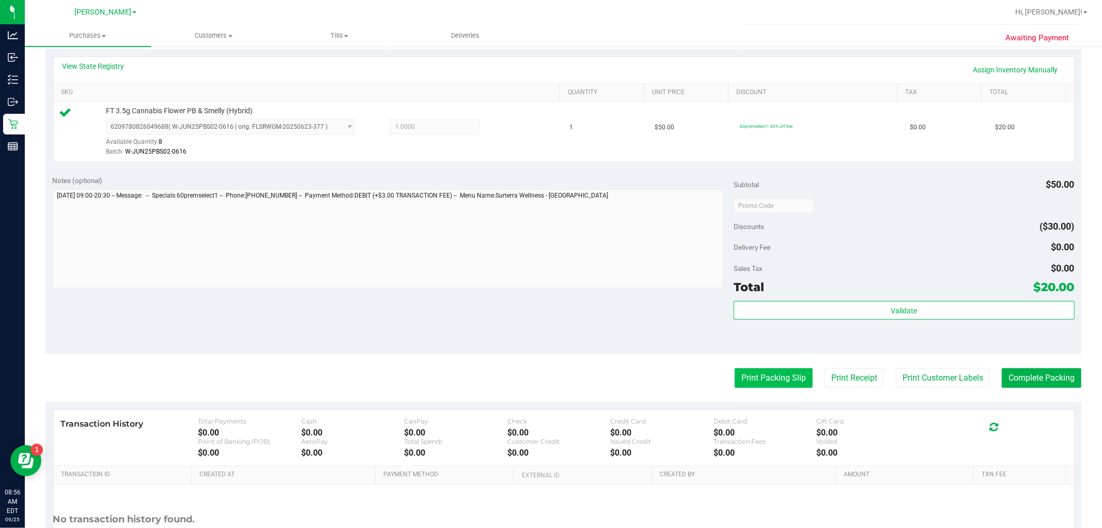
click at [584, 370] on button "Print Packing Slip" at bounding box center [774, 378] width 78 height 20
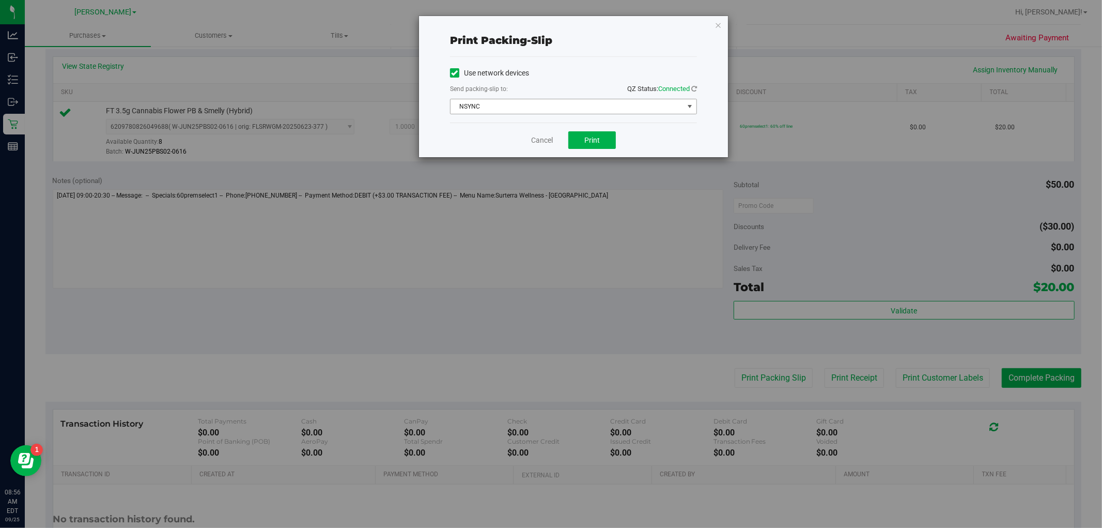
click at [584, 103] on span "NSYNC" at bounding box center [567, 106] width 233 height 14
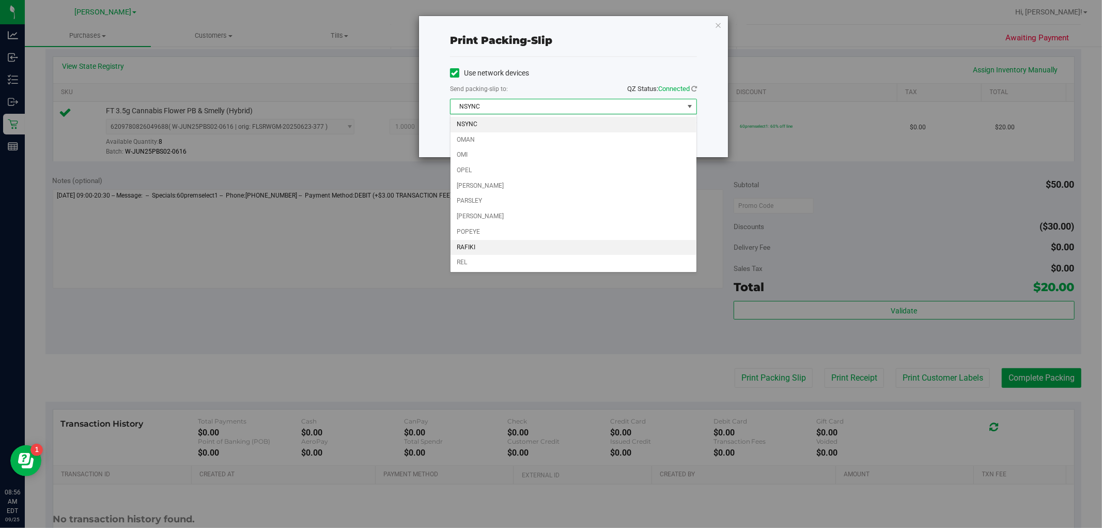
click at [558, 249] on li "RAFIKI" at bounding box center [574, 248] width 246 height 16
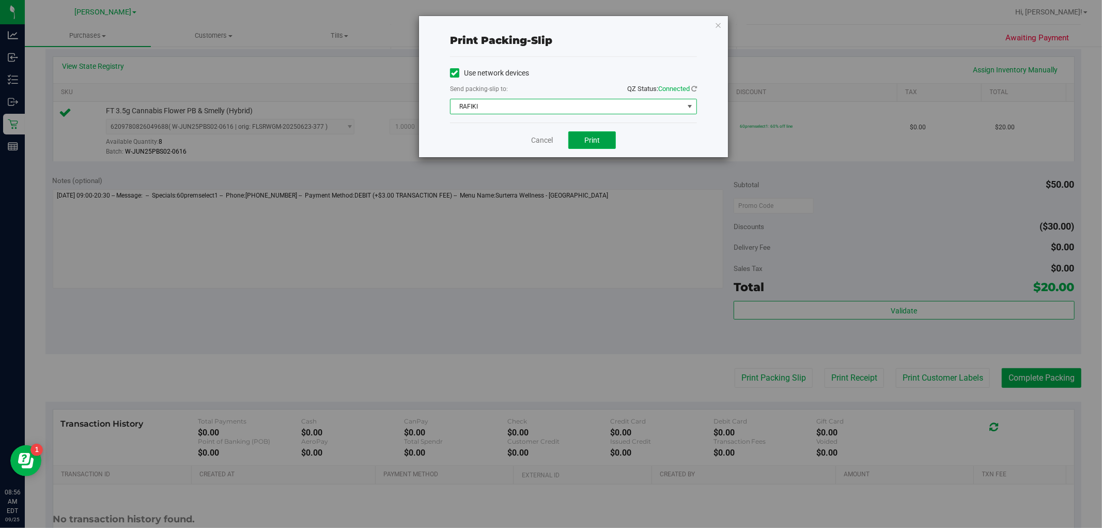
click at [584, 147] on button "Print" at bounding box center [592, 140] width 48 height 18
click at [584, 20] on icon "button" at bounding box center [718, 25] width 7 height 12
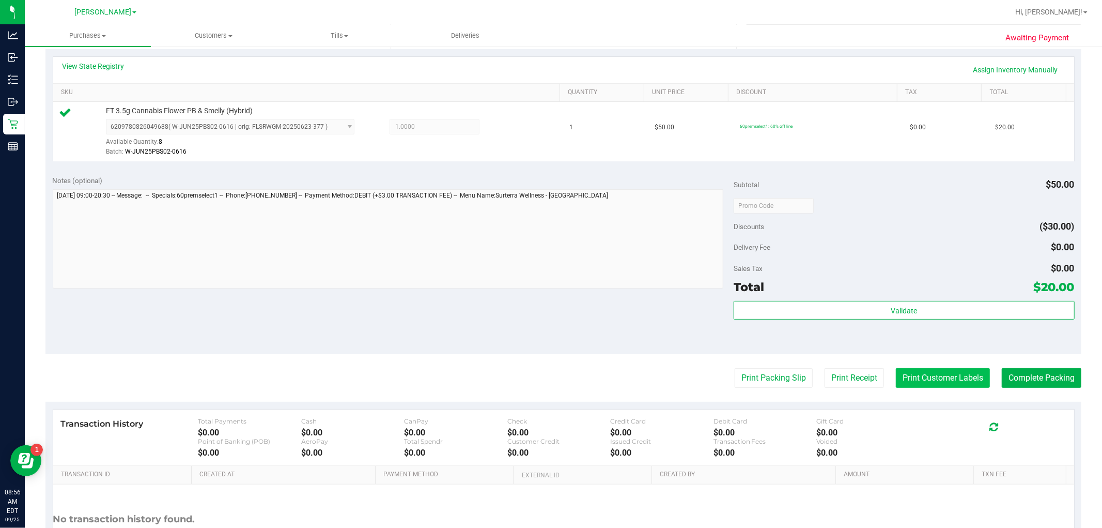
click at [584, 375] on button "Print Customer Labels" at bounding box center [943, 378] width 94 height 20
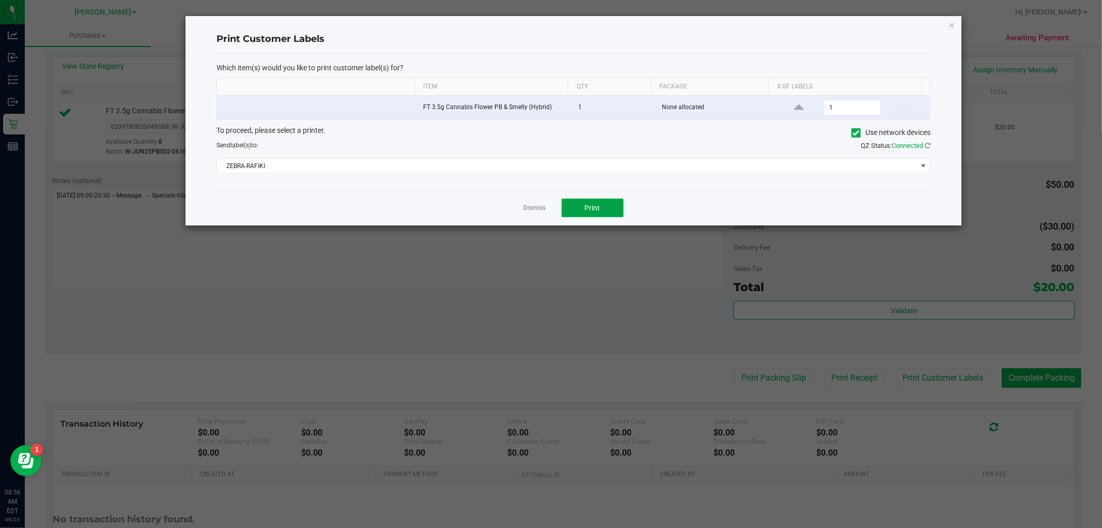
click at [584, 205] on button "Print" at bounding box center [593, 207] width 62 height 19
drag, startPoint x: 949, startPoint y: 16, endPoint x: 951, endPoint y: 24, distance: 8.5
click at [584, 23] on div "Print Customer Labels Which item(s) would you like to print customer label(s) f…" at bounding box center [574, 120] width 776 height 209
click at [584, 25] on icon "button" at bounding box center [951, 25] width 7 height 12
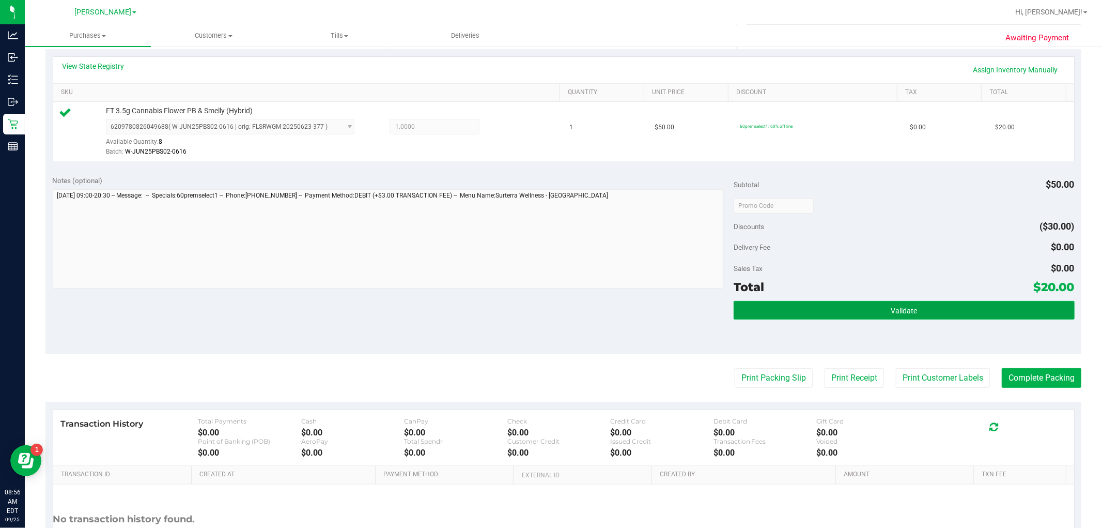
click at [584, 305] on button "Validate" at bounding box center [904, 310] width 341 height 19
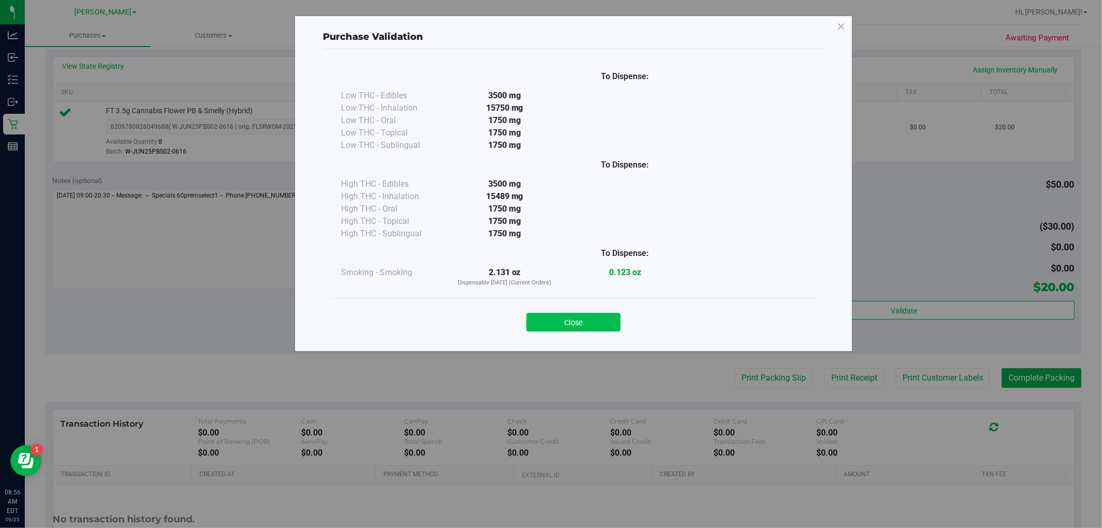
click at [584, 323] on button "Close" at bounding box center [574, 322] width 94 height 19
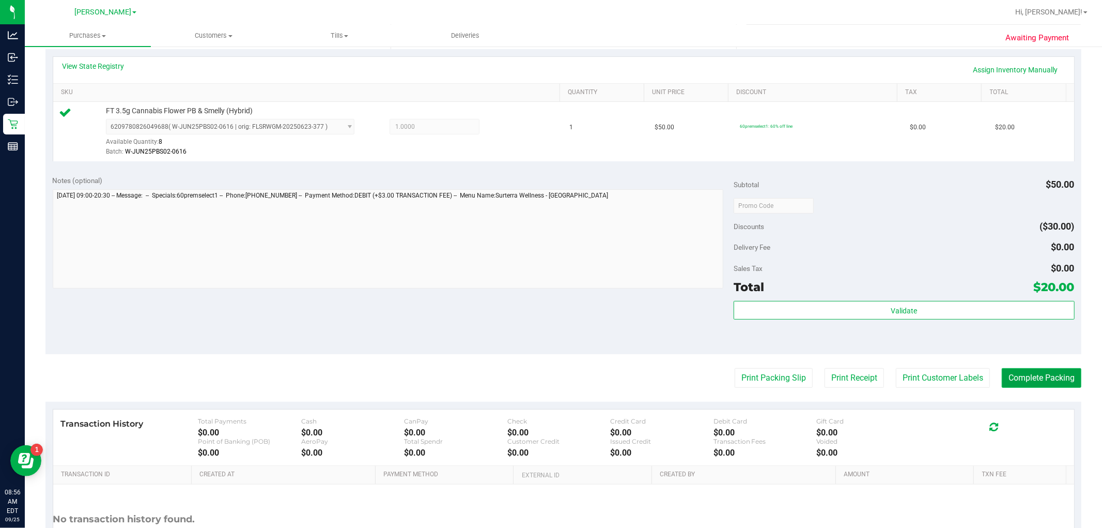
click at [584, 375] on button "Complete Packing" at bounding box center [1042, 378] width 80 height 20
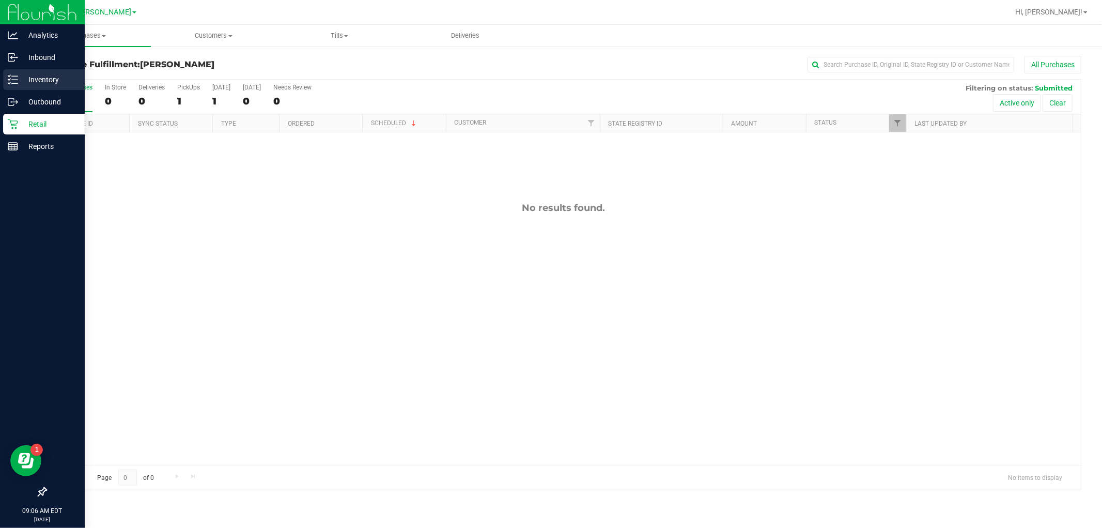
click at [39, 71] on div "Inventory" at bounding box center [44, 79] width 82 height 21
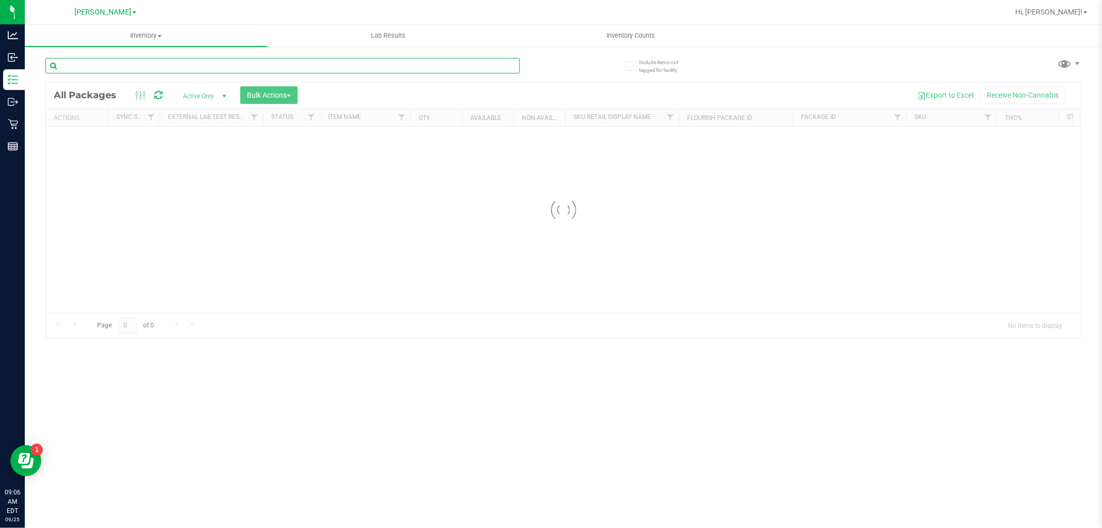
click at [121, 60] on input "text" at bounding box center [282, 66] width 474 height 16
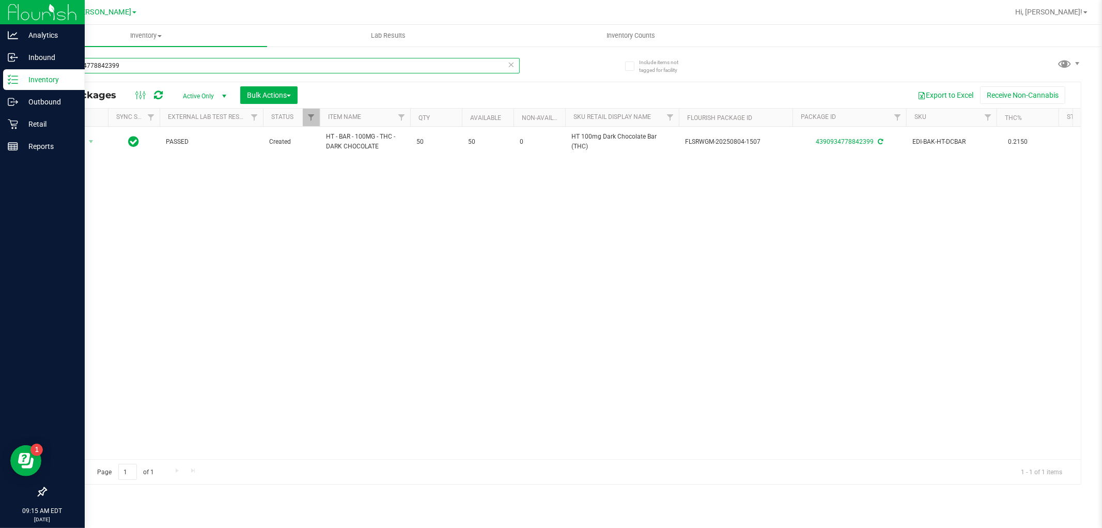
type input "4390934778842399"
